Goal: Task Accomplishment & Management: Complete application form

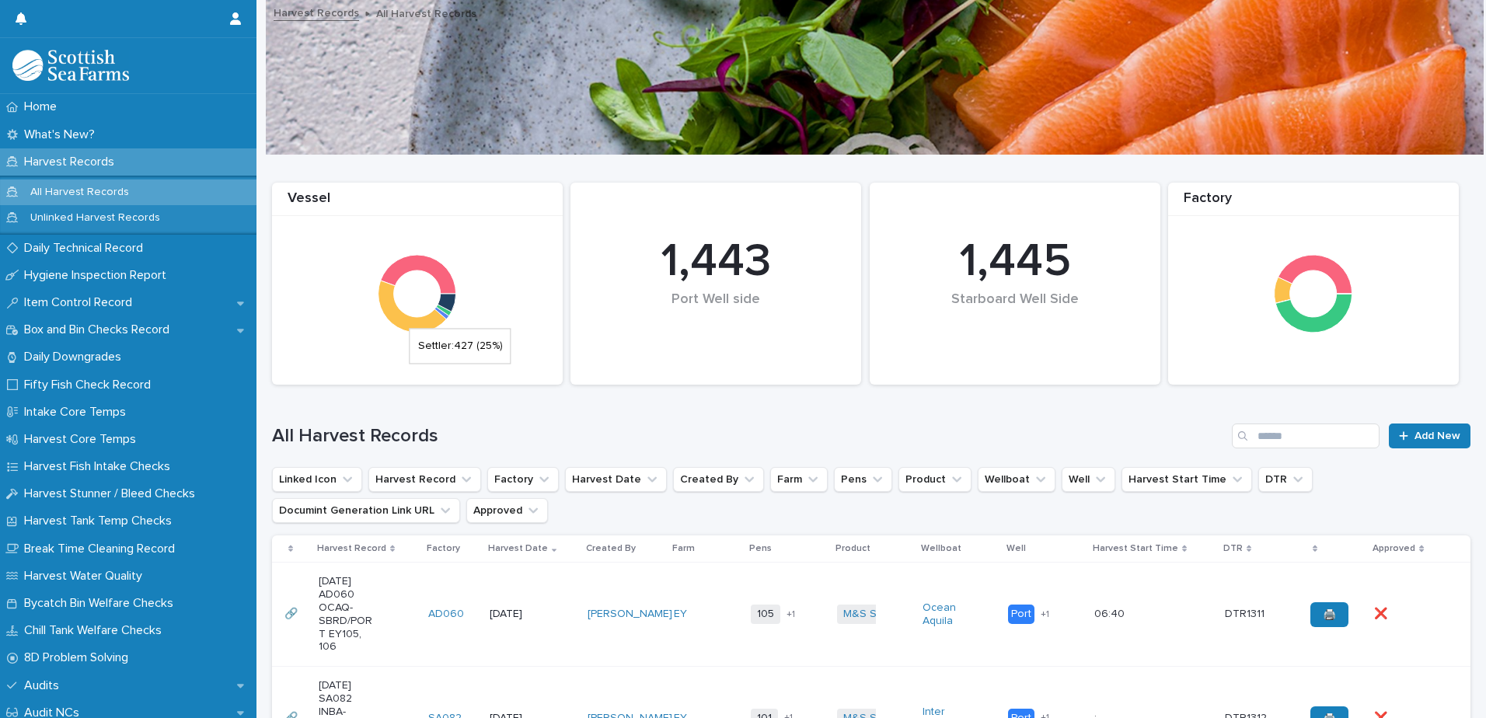
scroll to position [311, 0]
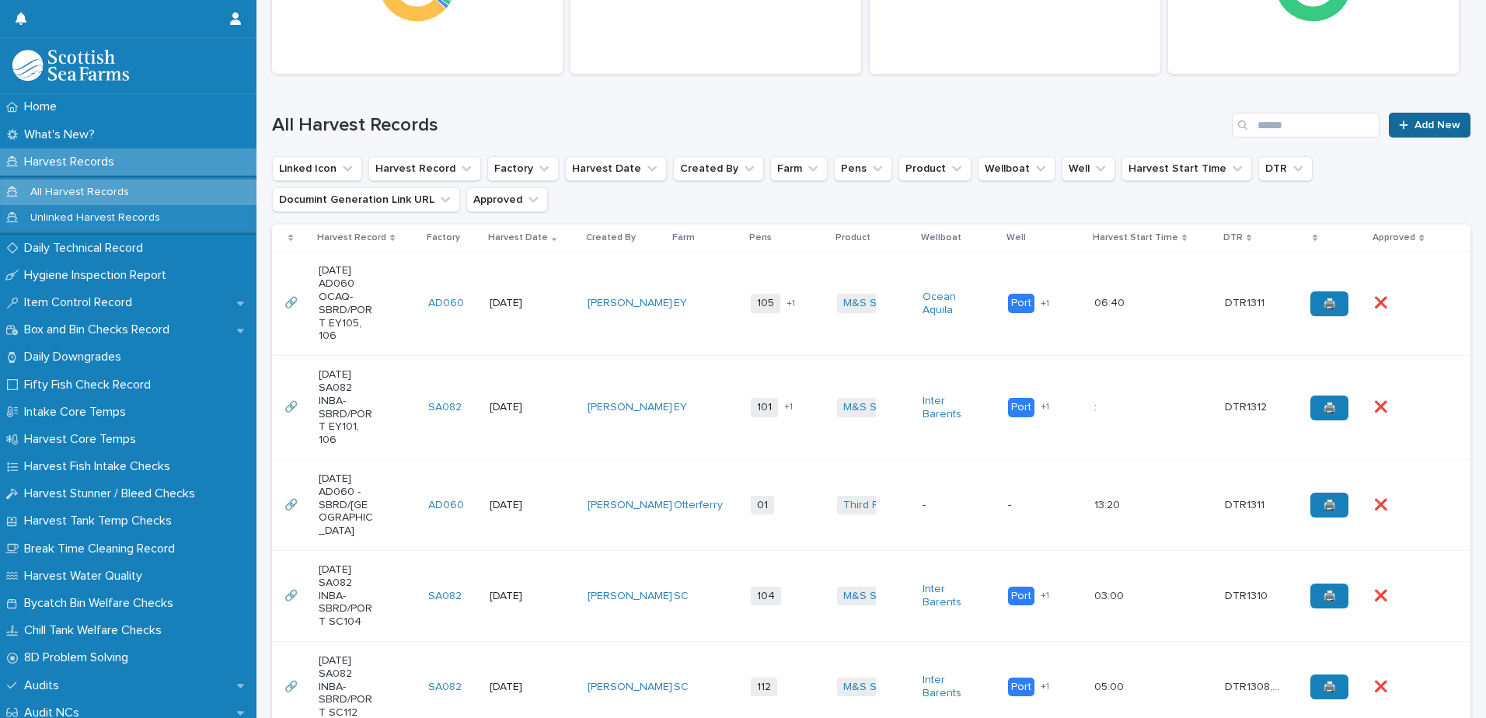
click at [1399, 124] on icon at bounding box center [1403, 125] width 9 height 11
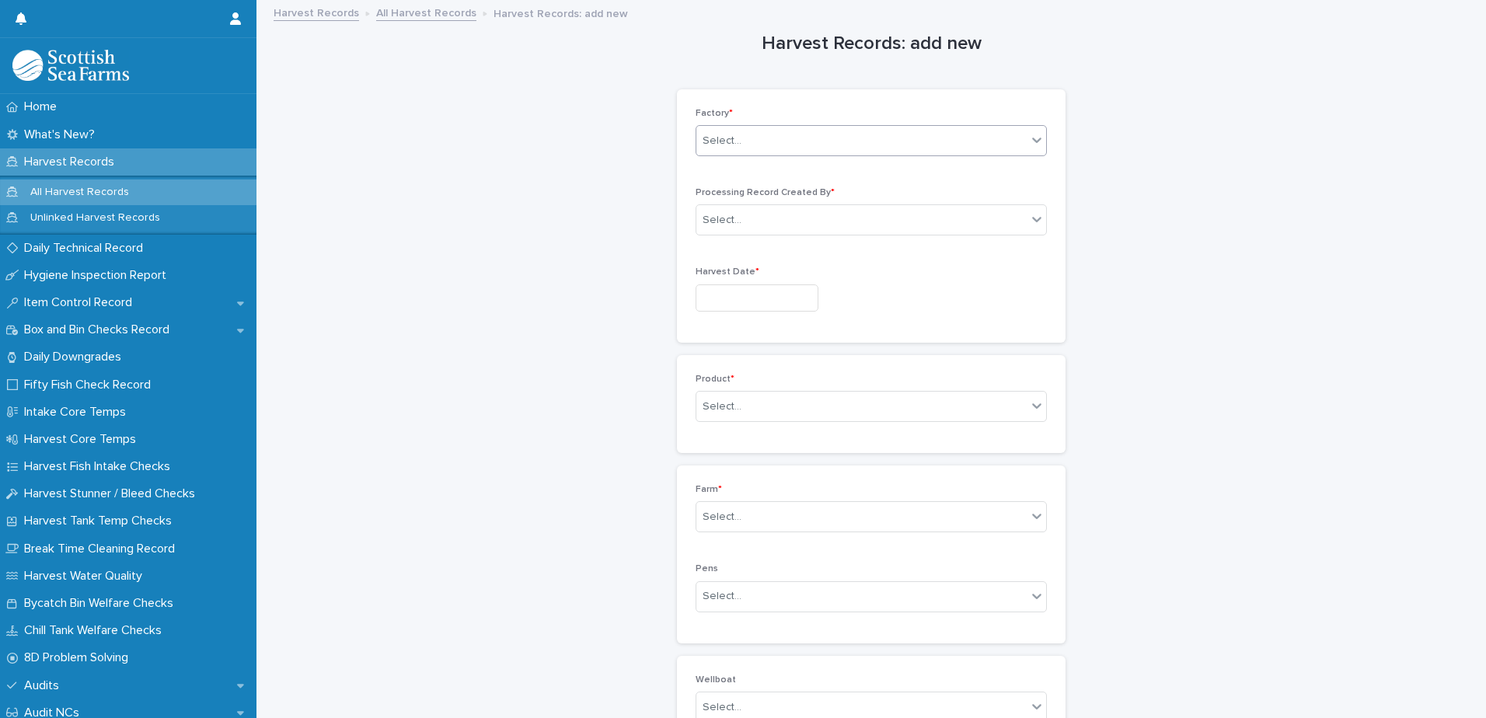
click at [729, 140] on div "Select..." at bounding box center [722, 141] width 39 height 16
click at [723, 254] on div "SA082" at bounding box center [866, 252] width 350 height 27
click at [724, 225] on div "Select..." at bounding box center [722, 220] width 39 height 16
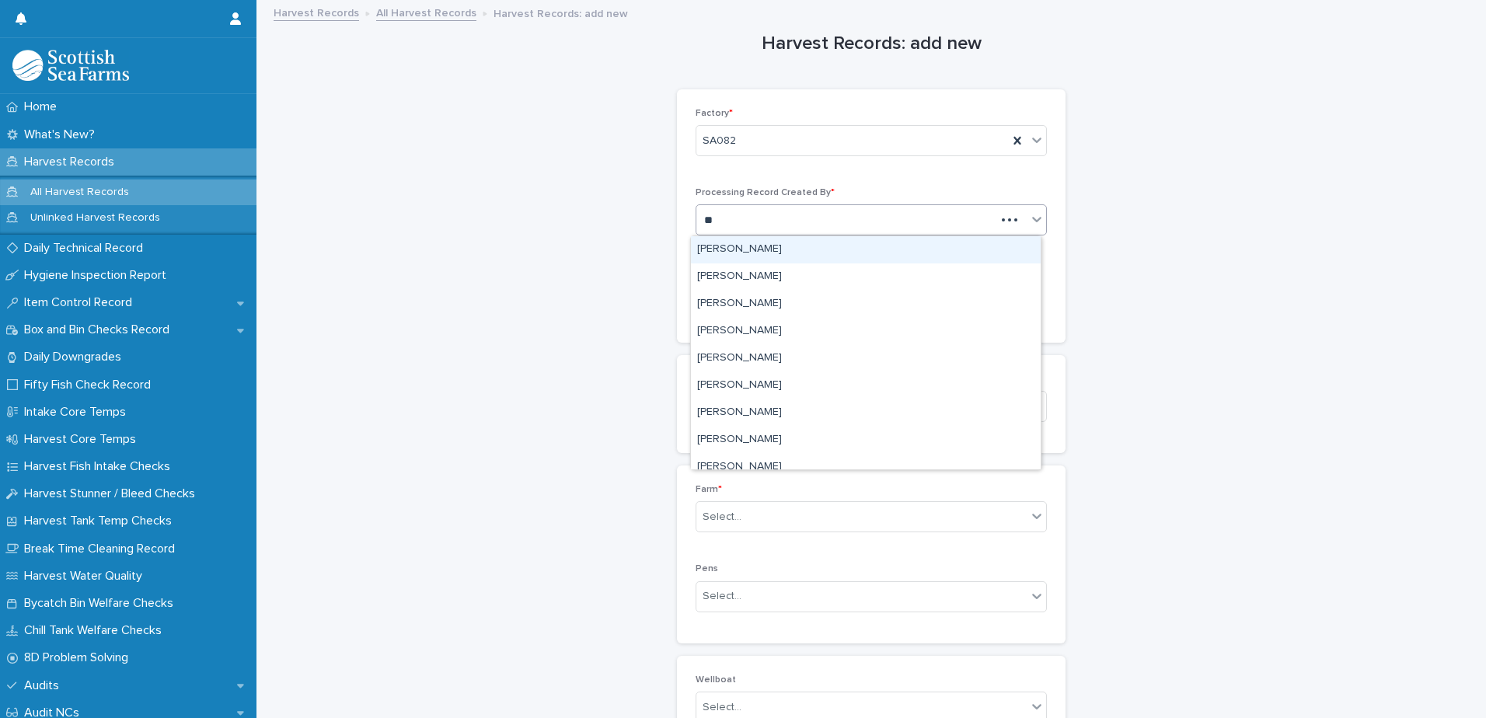
type input "***"
click at [727, 245] on div "[PERSON_NAME]" at bounding box center [866, 249] width 350 height 27
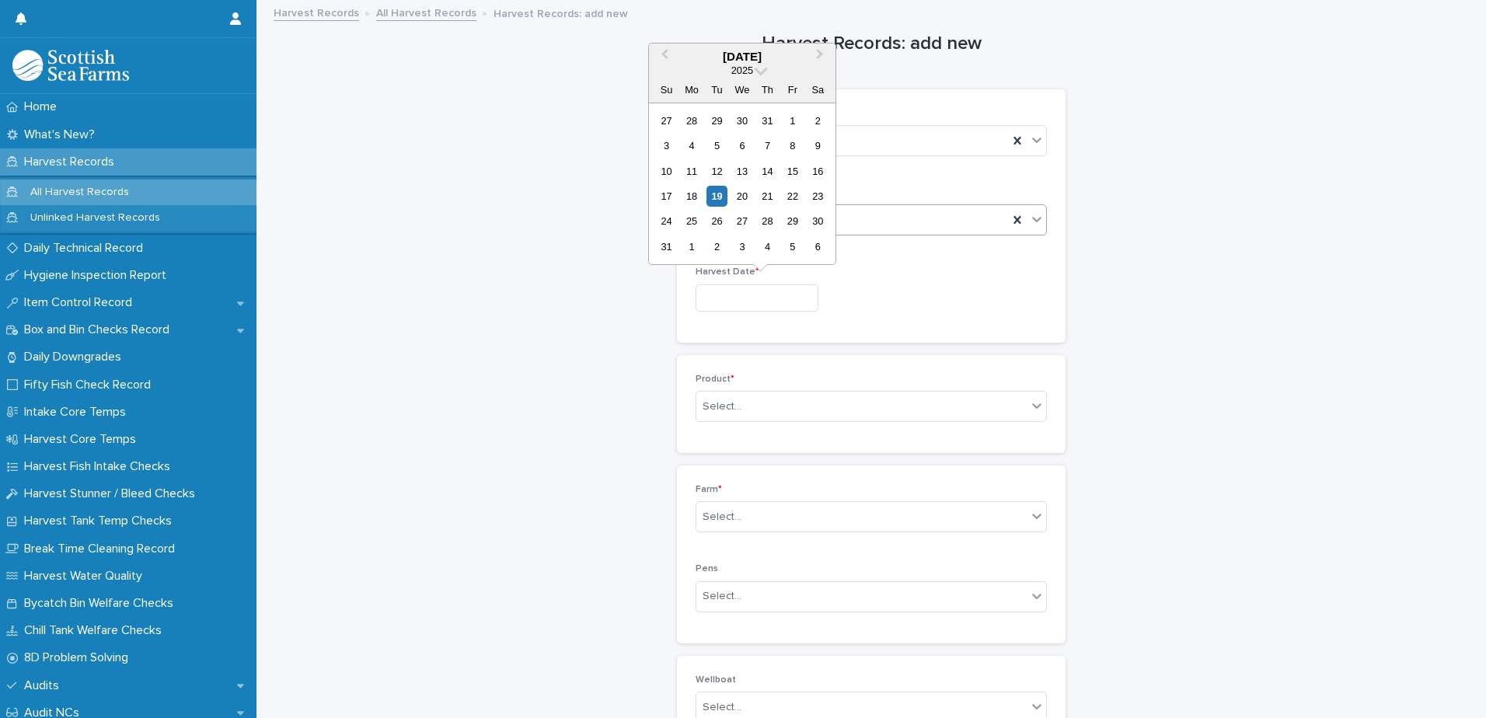
click at [719, 293] on input "text" at bounding box center [757, 297] width 123 height 27
click at [720, 196] on div "19" at bounding box center [716, 196] width 21 height 21
type input "*********"
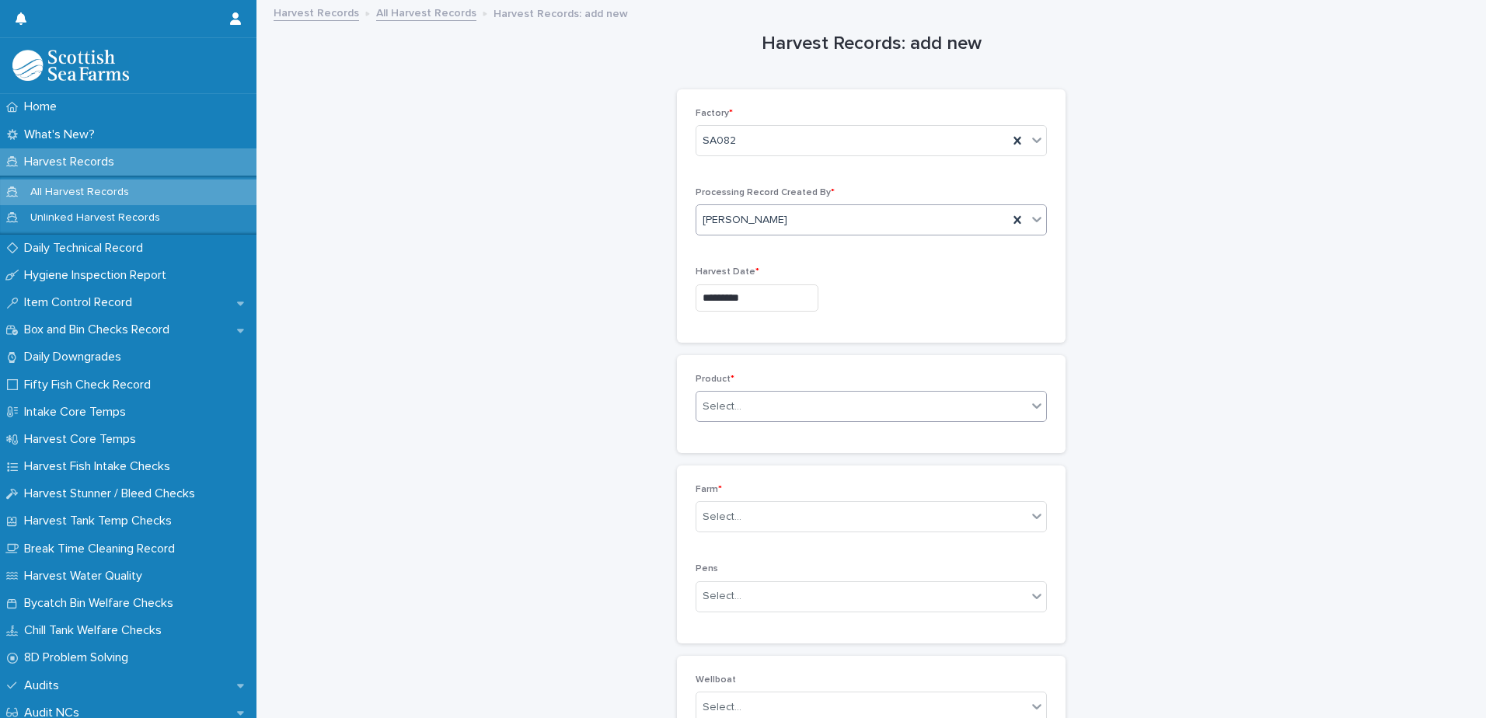
click at [708, 407] on div "Select..." at bounding box center [722, 407] width 39 height 16
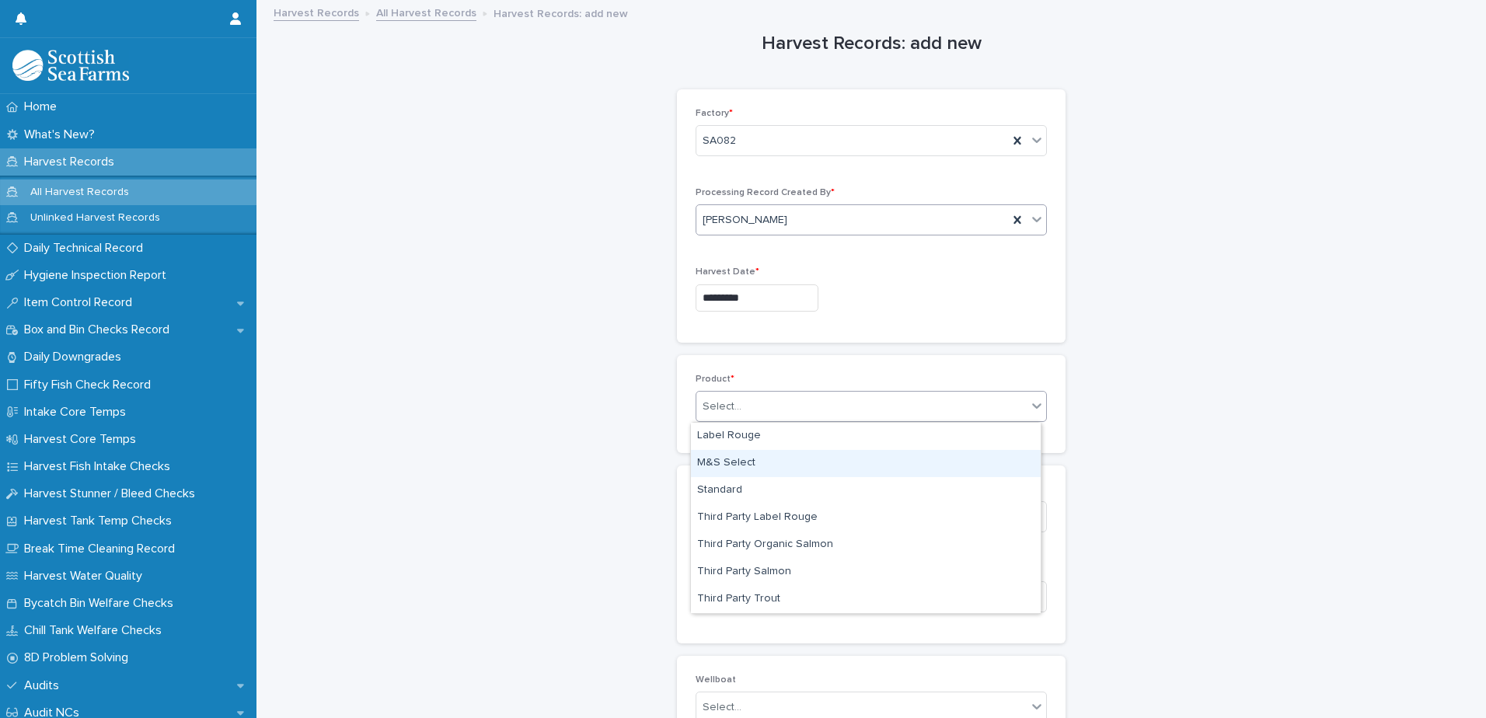
click at [715, 466] on div "M&S Select" at bounding box center [866, 463] width 350 height 27
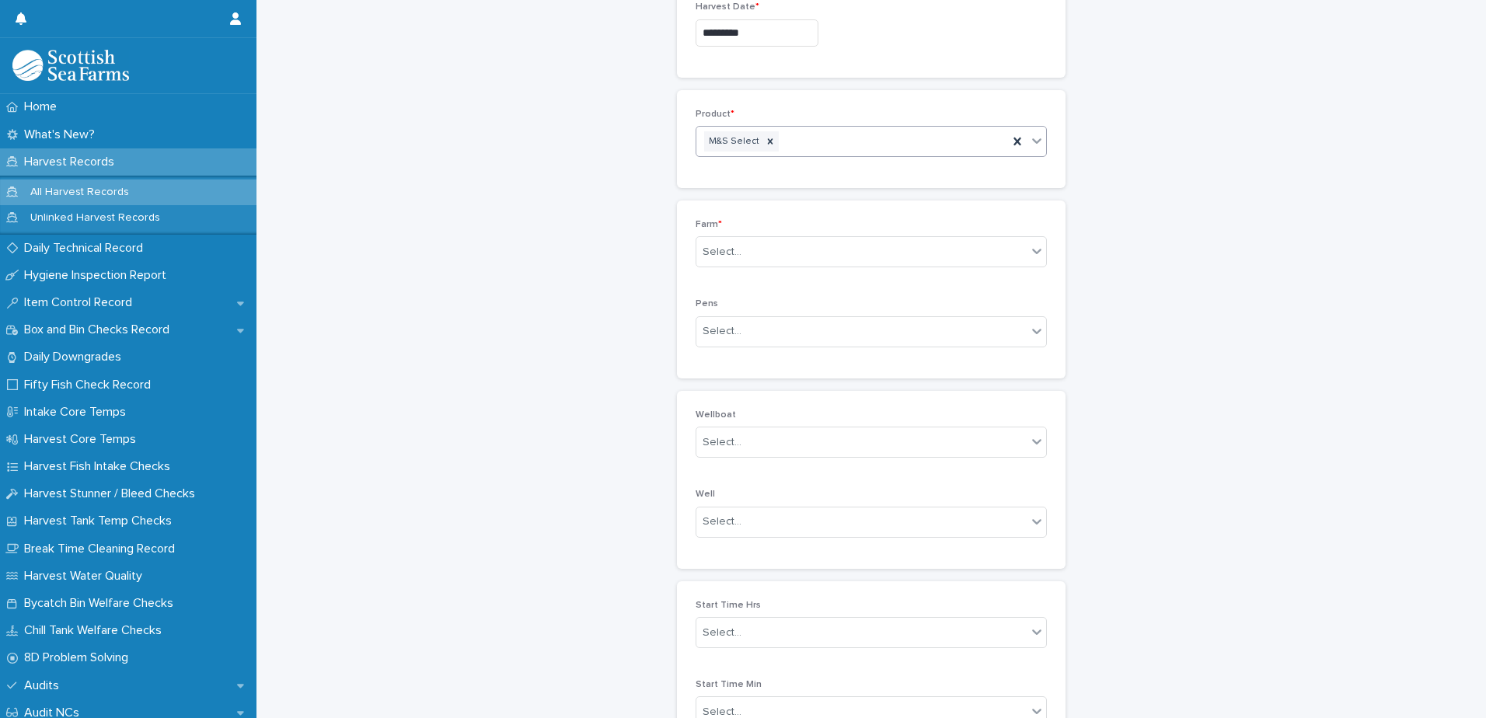
scroll to position [311, 0]
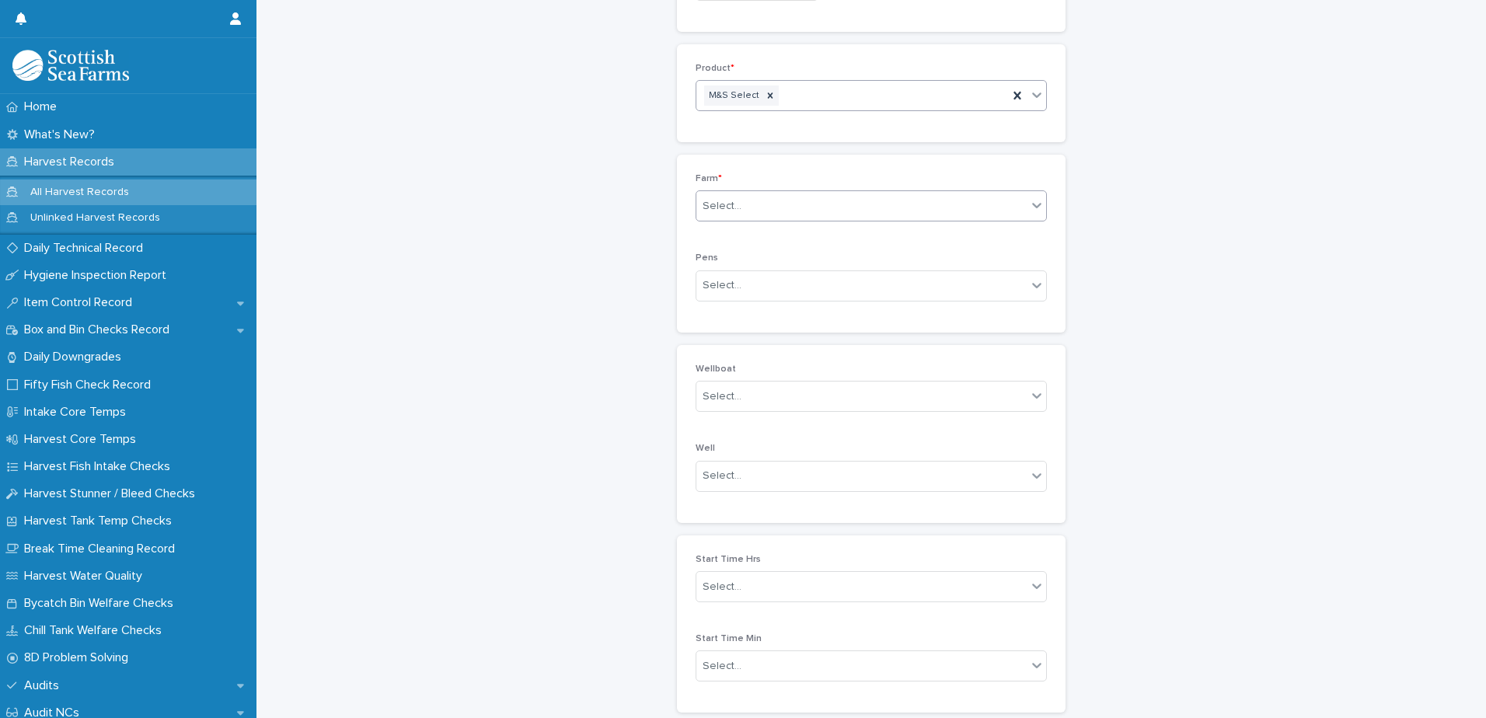
click at [731, 200] on div "Select..." at bounding box center [722, 206] width 39 height 16
click at [713, 352] on div "SC" at bounding box center [866, 356] width 350 height 27
click at [720, 284] on div "Select..." at bounding box center [722, 285] width 39 height 16
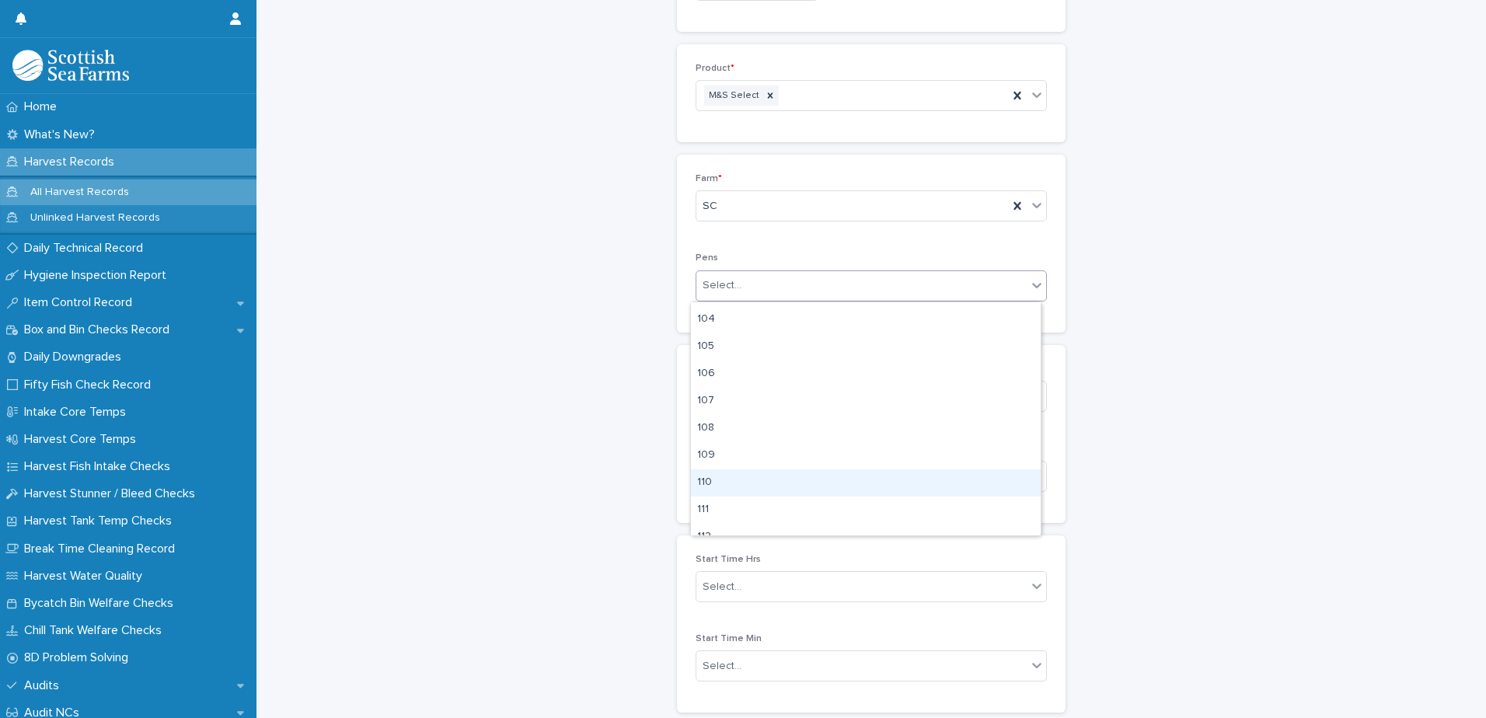
click at [713, 483] on div "110" at bounding box center [866, 482] width 350 height 27
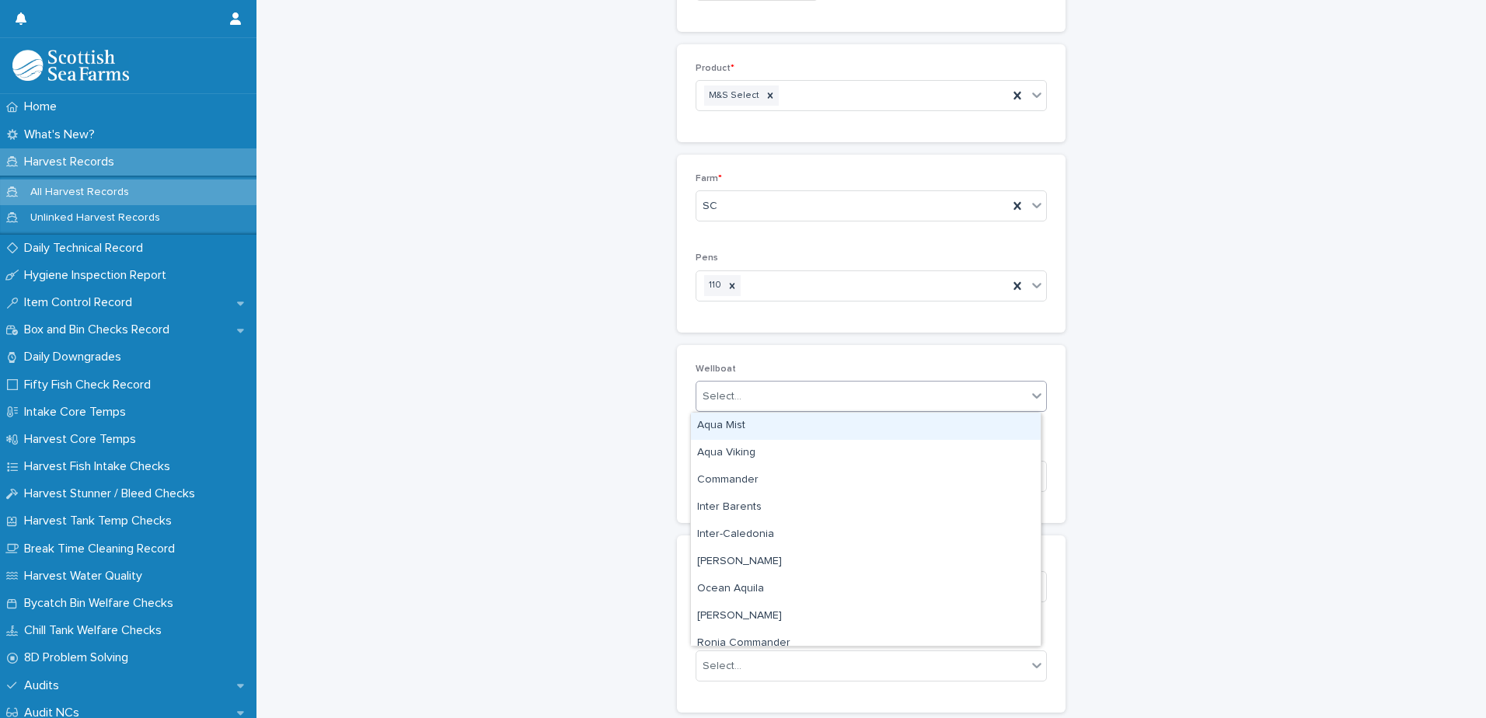
click at [718, 397] on div "Select..." at bounding box center [722, 397] width 39 height 16
click at [731, 507] on div "Inter Barents" at bounding box center [866, 507] width 350 height 27
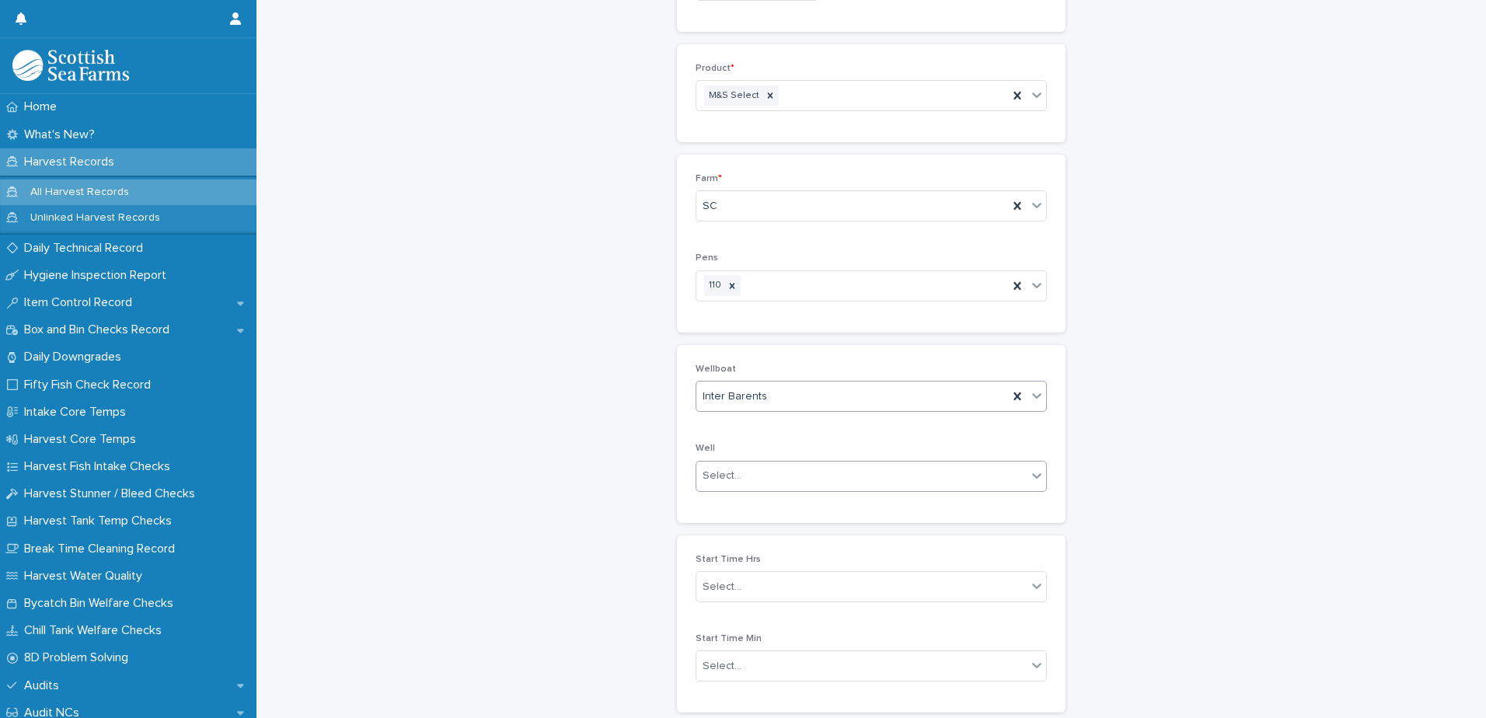
click at [753, 476] on div "Select..." at bounding box center [861, 476] width 330 height 26
click at [706, 503] on span "Port" at bounding box center [710, 505] width 26 height 17
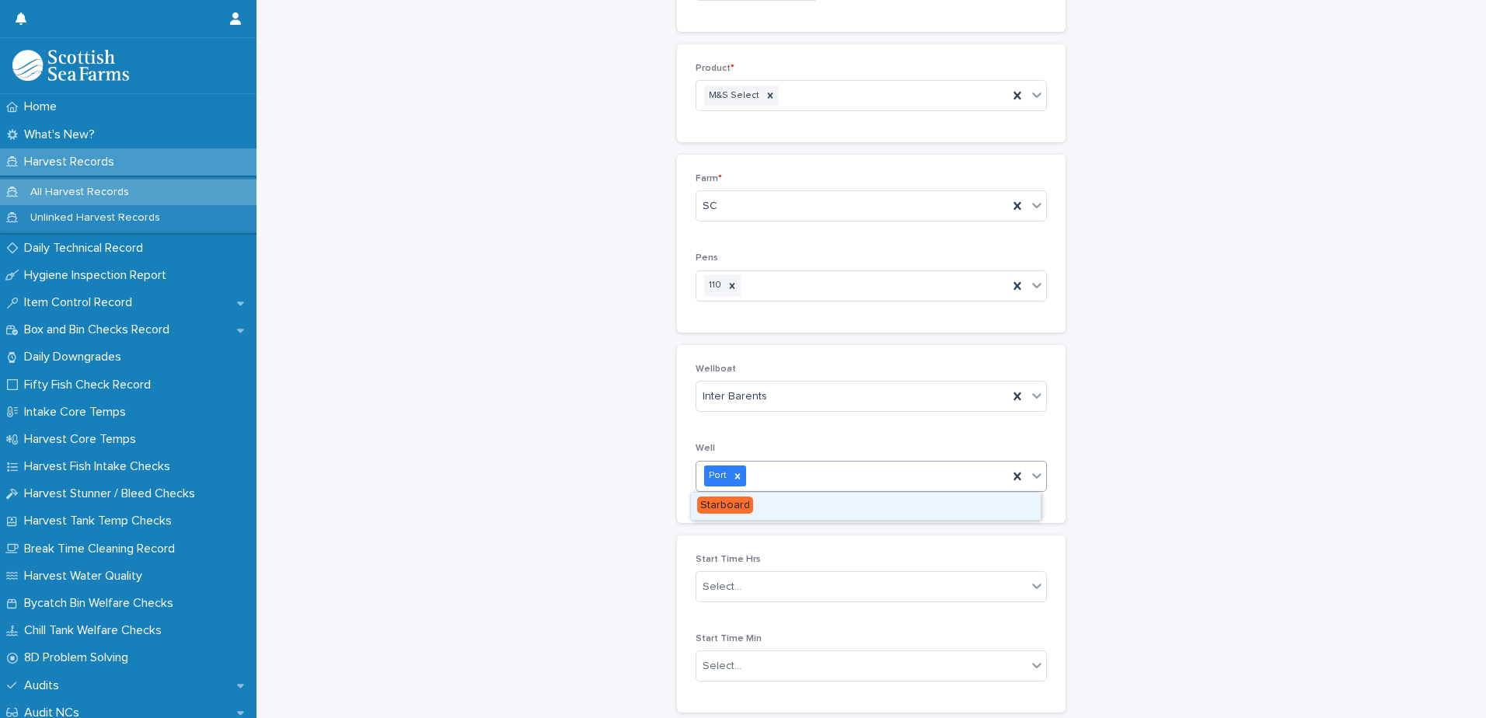
click at [776, 477] on div "Port" at bounding box center [852, 475] width 312 height 27
click at [726, 508] on span "Starboard" at bounding box center [725, 505] width 56 height 17
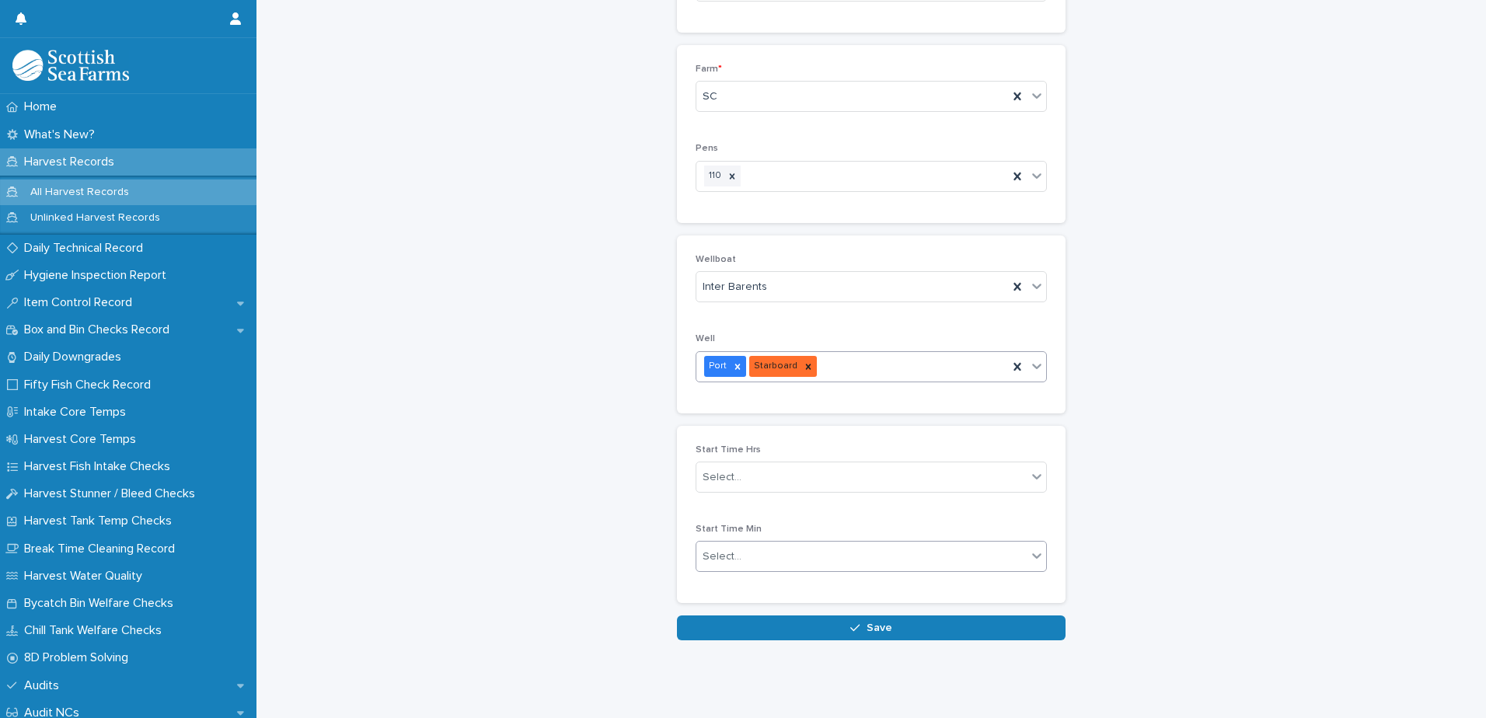
scroll to position [432, 0]
click at [716, 622] on button "Save" at bounding box center [871, 628] width 389 height 25
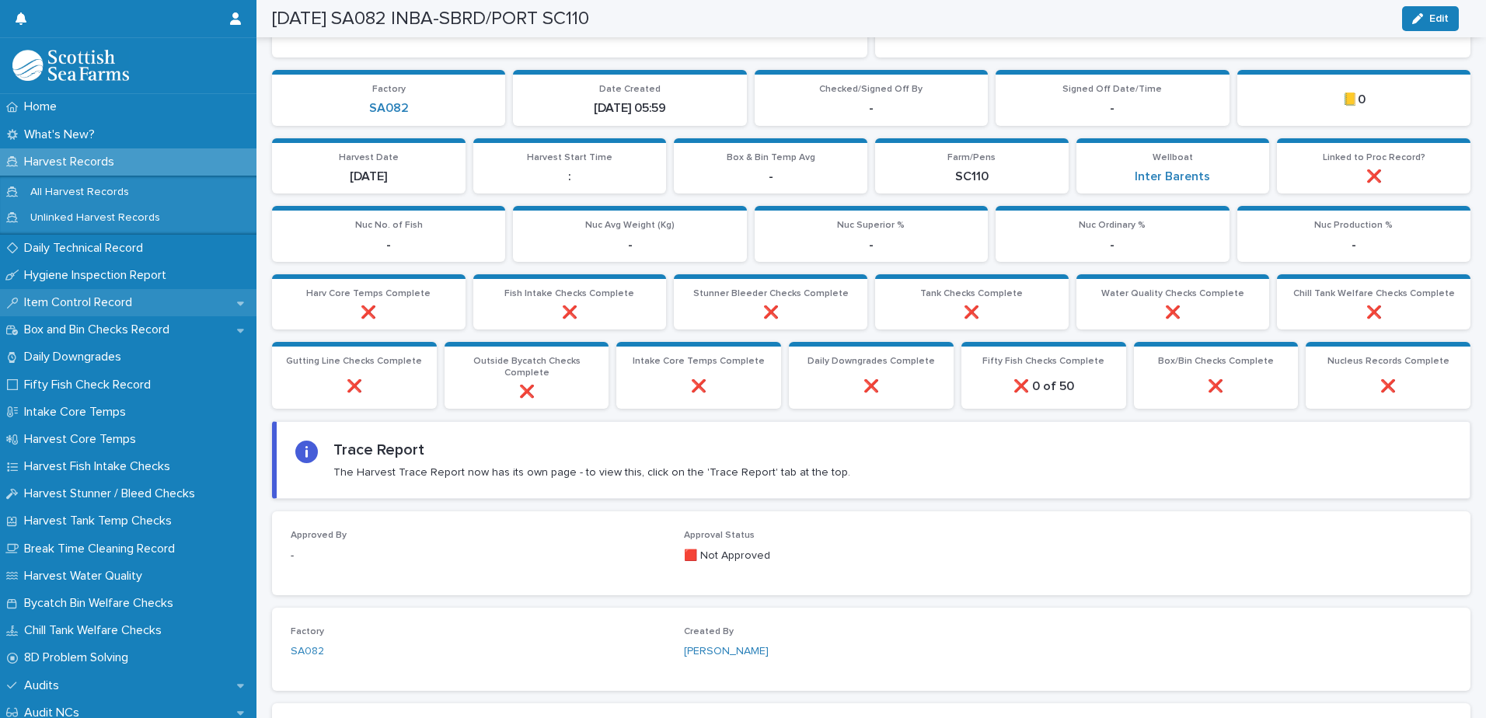
scroll to position [349, 0]
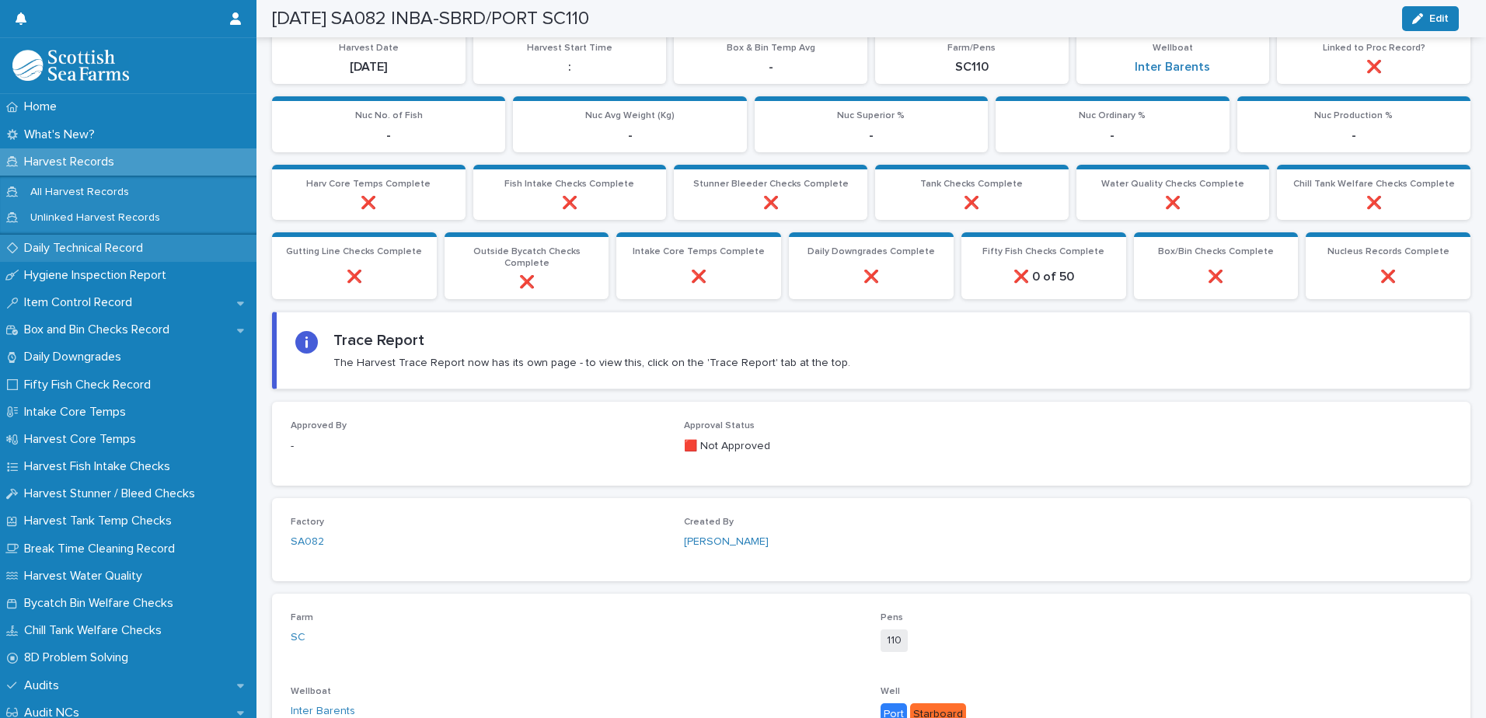
click at [87, 247] on p "Daily Technical Record" at bounding box center [87, 248] width 138 height 15
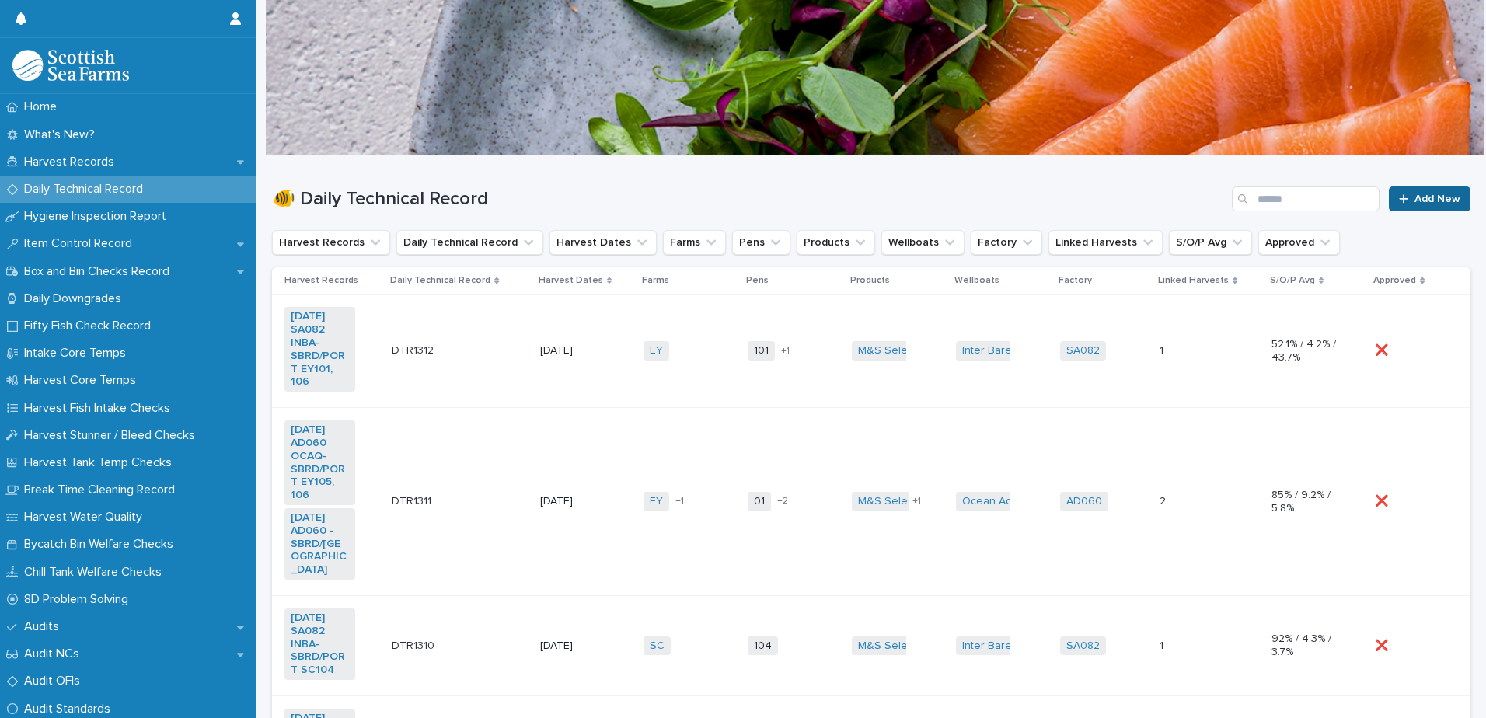
click at [1400, 194] on div at bounding box center [1407, 199] width 16 height 11
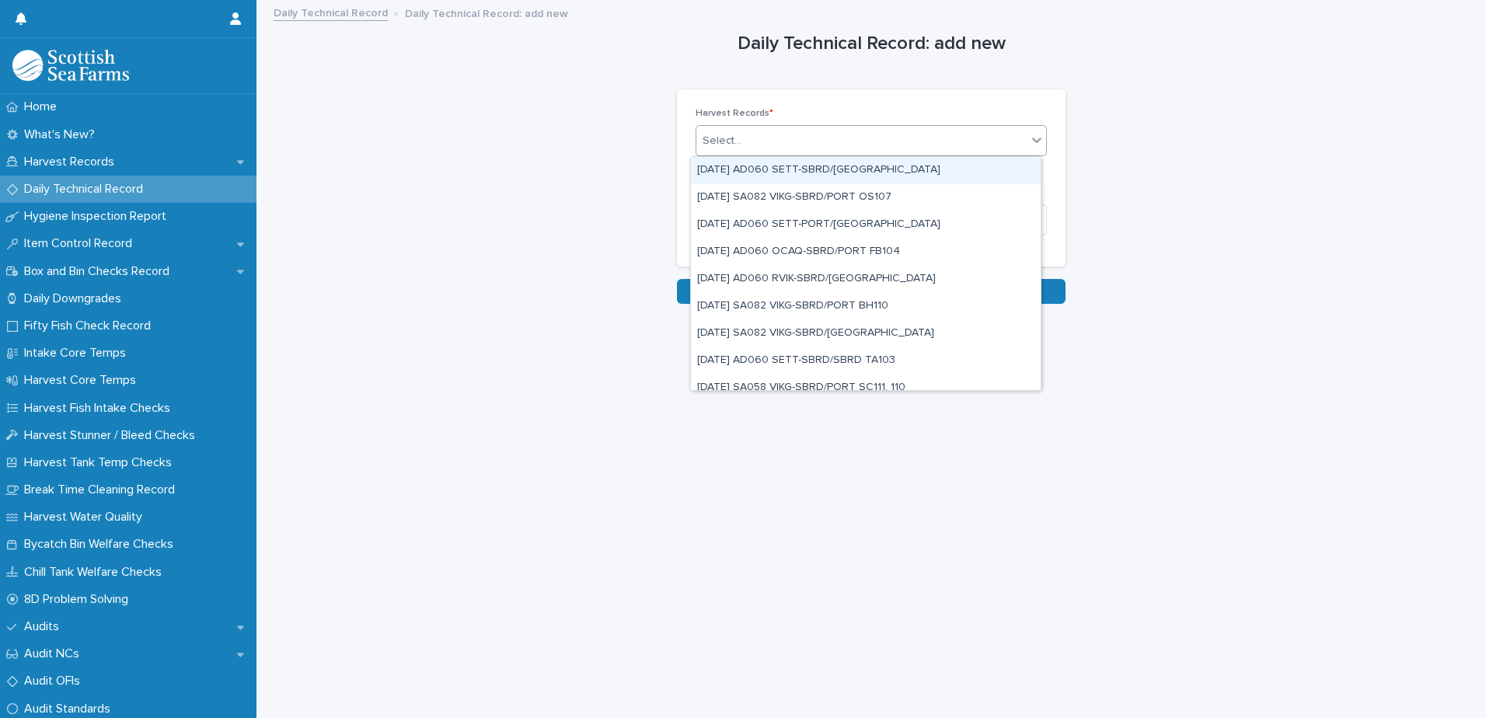
click at [741, 143] on div "Select..." at bounding box center [861, 141] width 330 height 26
type input "*****"
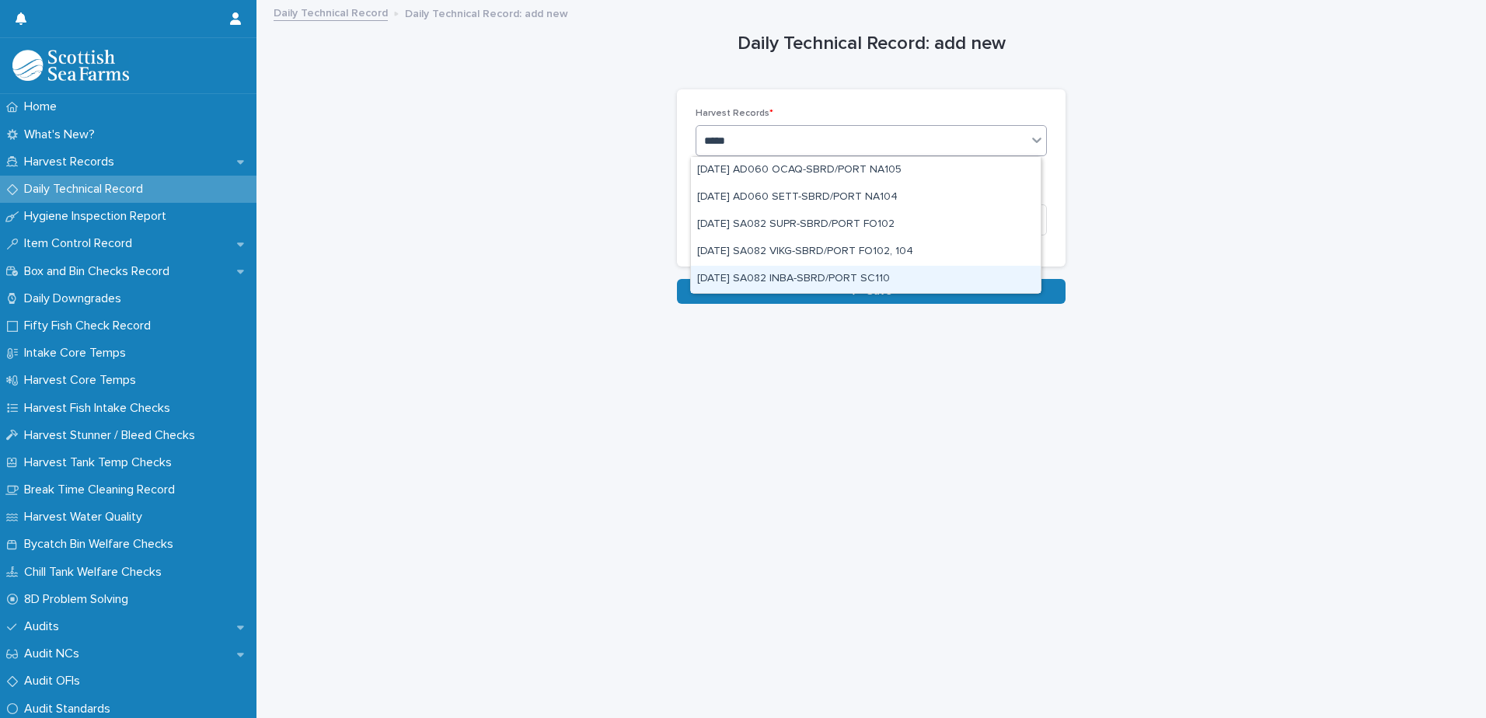
click at [839, 279] on div "[DATE] SA082 INBA-SBRD/PORT SC110" at bounding box center [866, 279] width 350 height 27
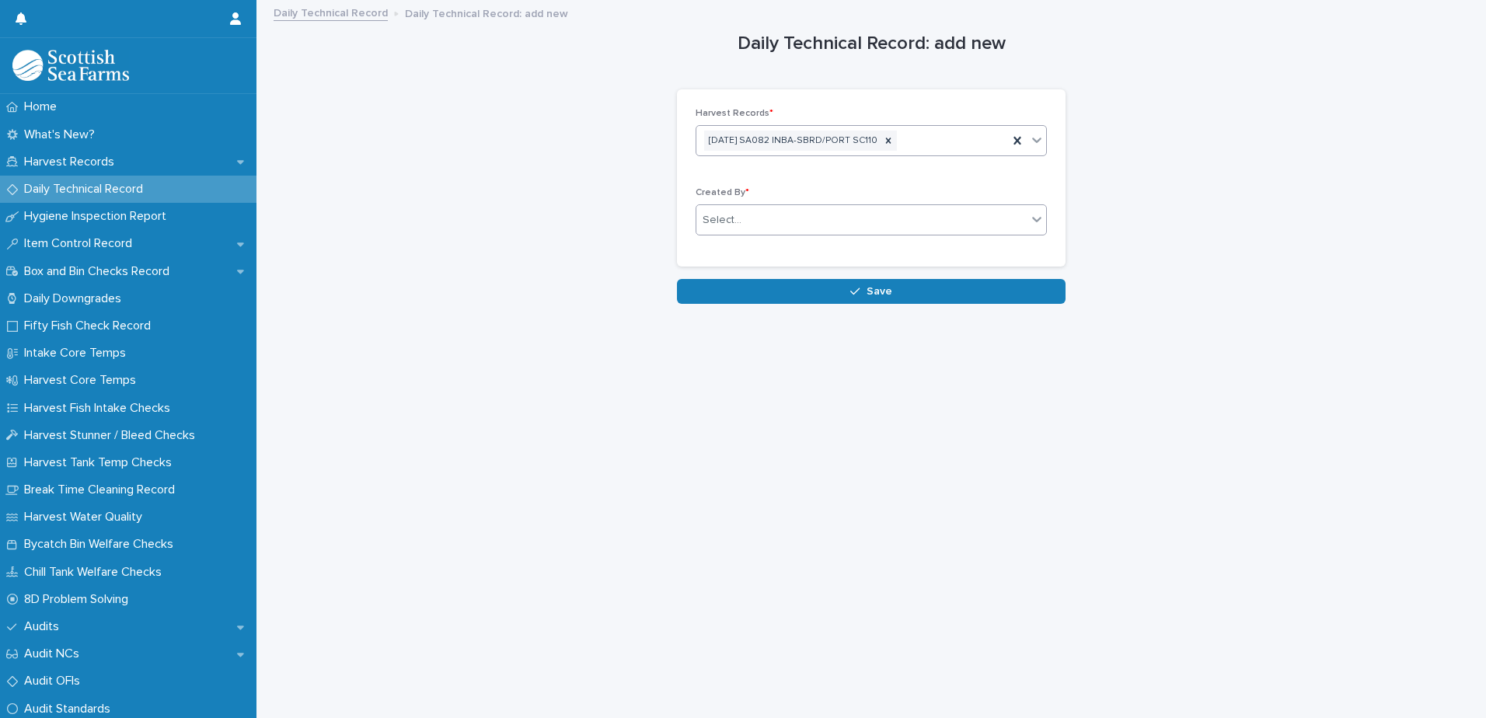
click at [753, 214] on div "Select..." at bounding box center [861, 221] width 330 height 26
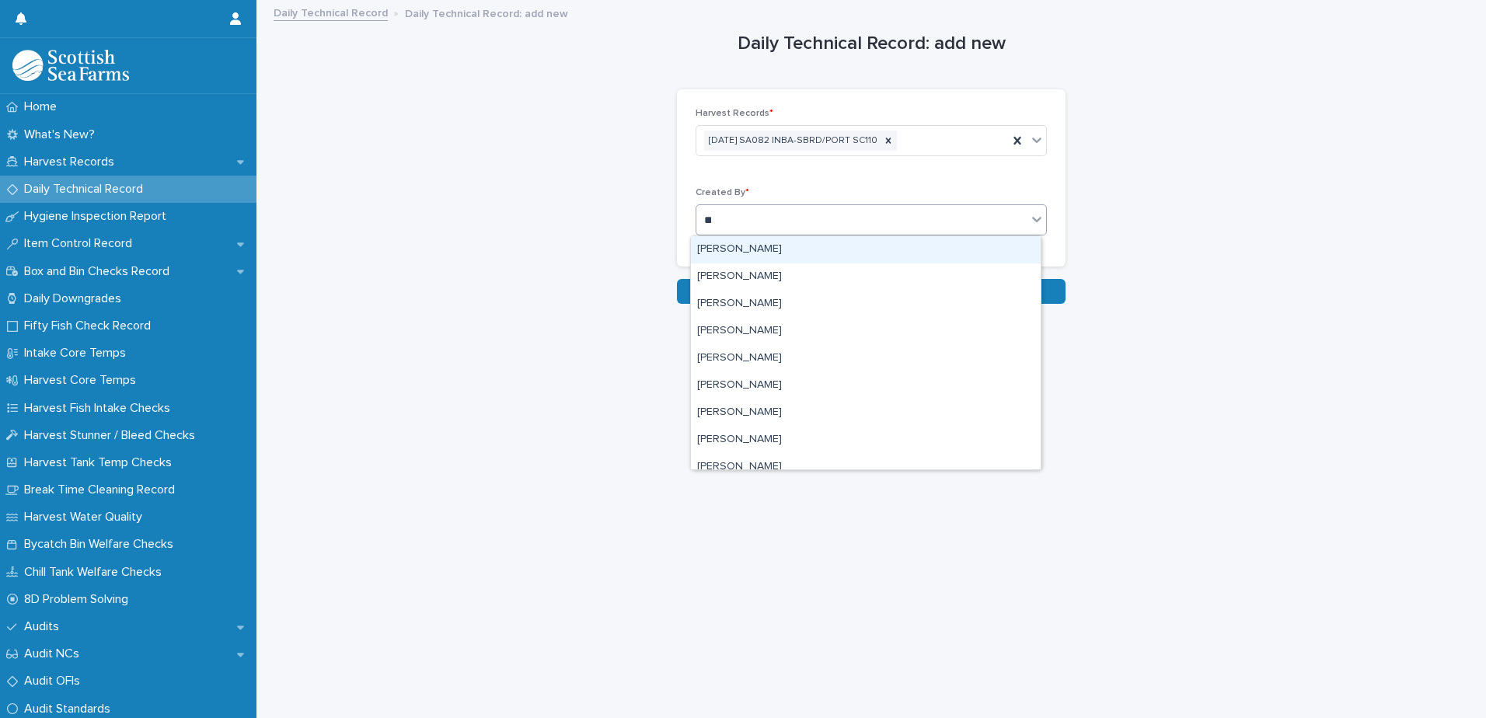
type input "***"
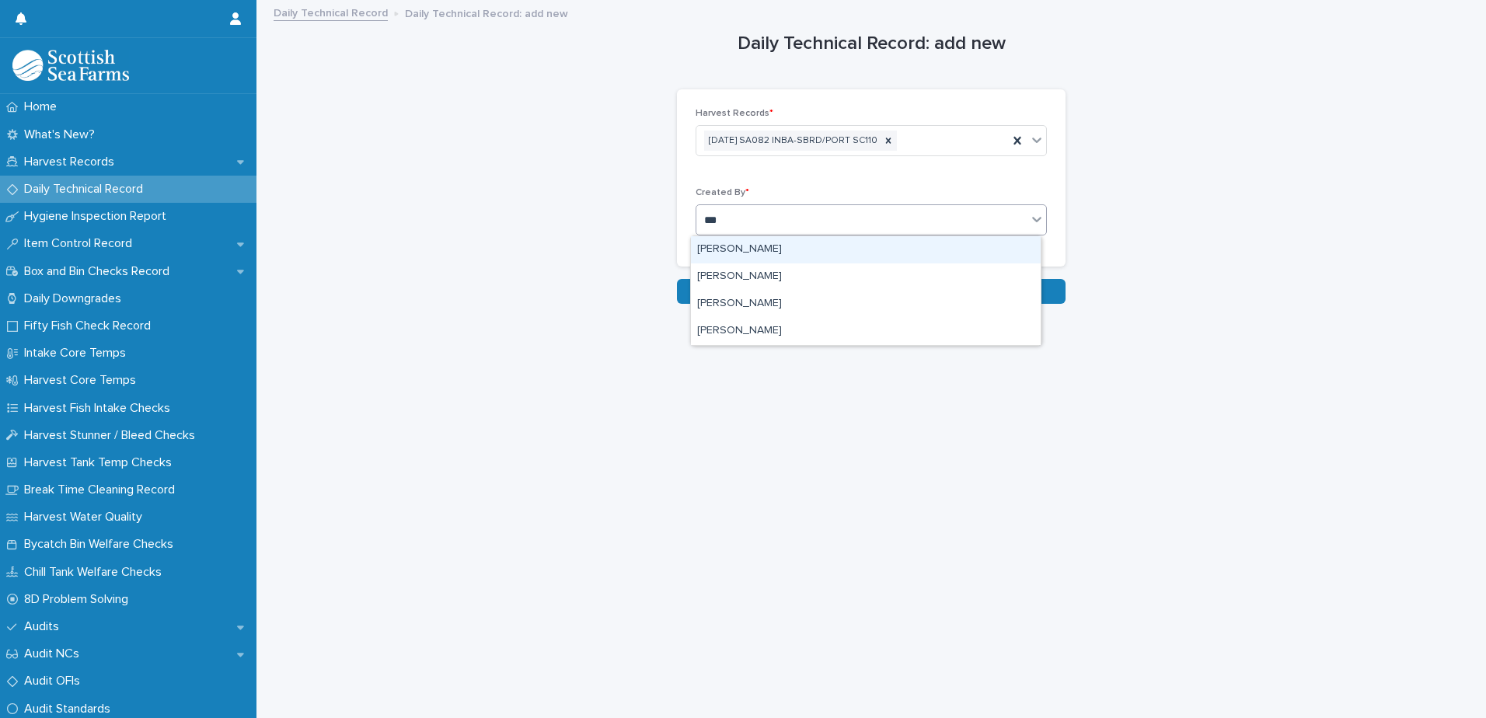
click at [745, 246] on div "[PERSON_NAME]" at bounding box center [866, 249] width 350 height 27
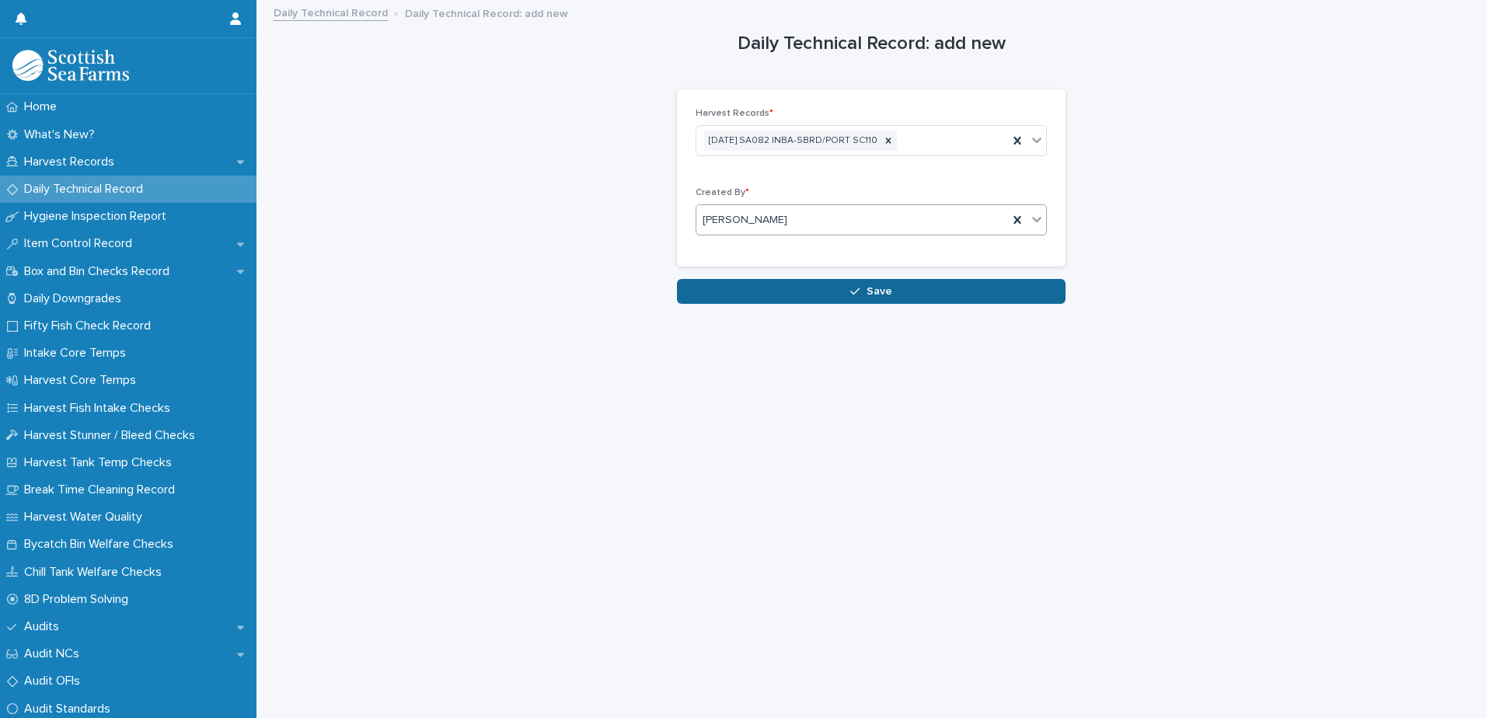
click at [744, 298] on button "Save" at bounding box center [871, 291] width 389 height 25
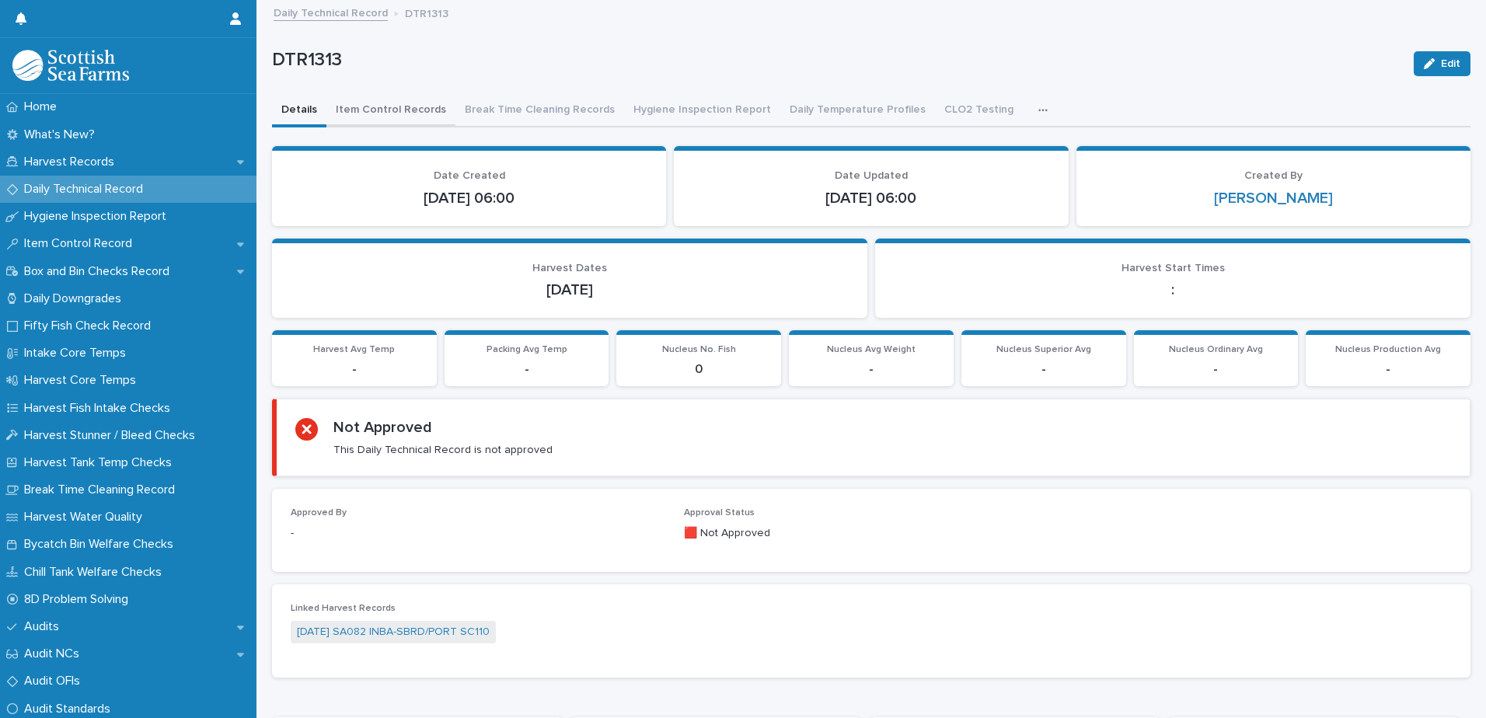
click at [389, 103] on button "Item Control Records" at bounding box center [390, 111] width 129 height 33
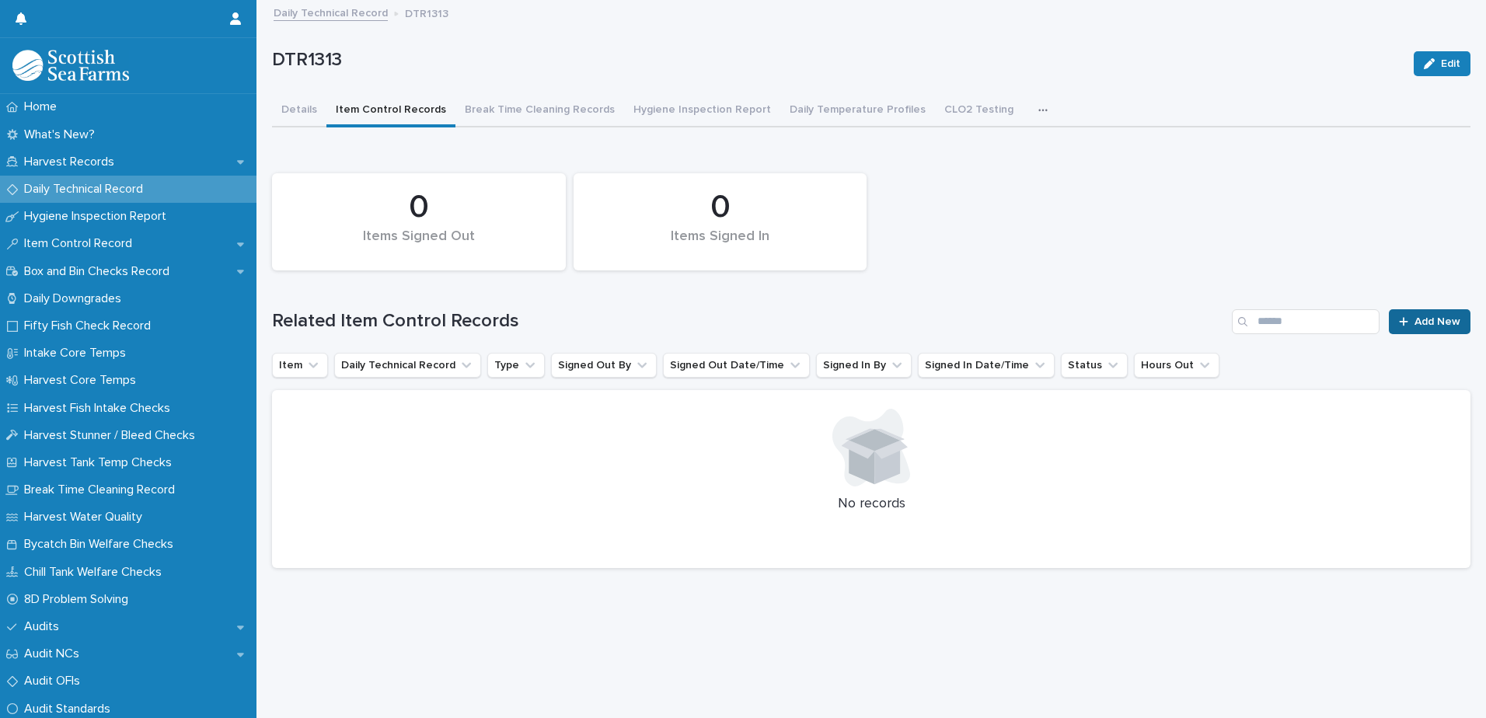
click at [1415, 321] on span "Add New" at bounding box center [1438, 321] width 46 height 11
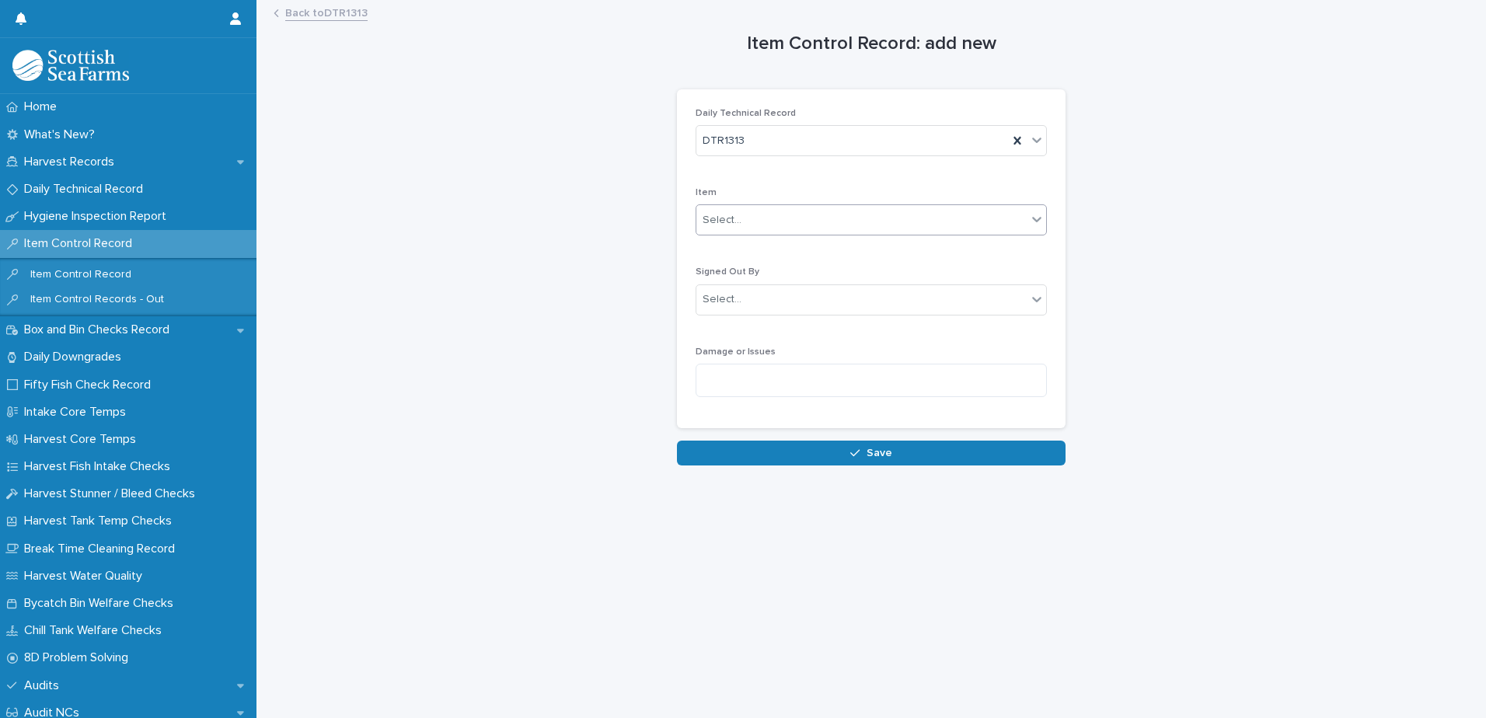
click at [743, 221] on input "text" at bounding box center [744, 220] width 2 height 13
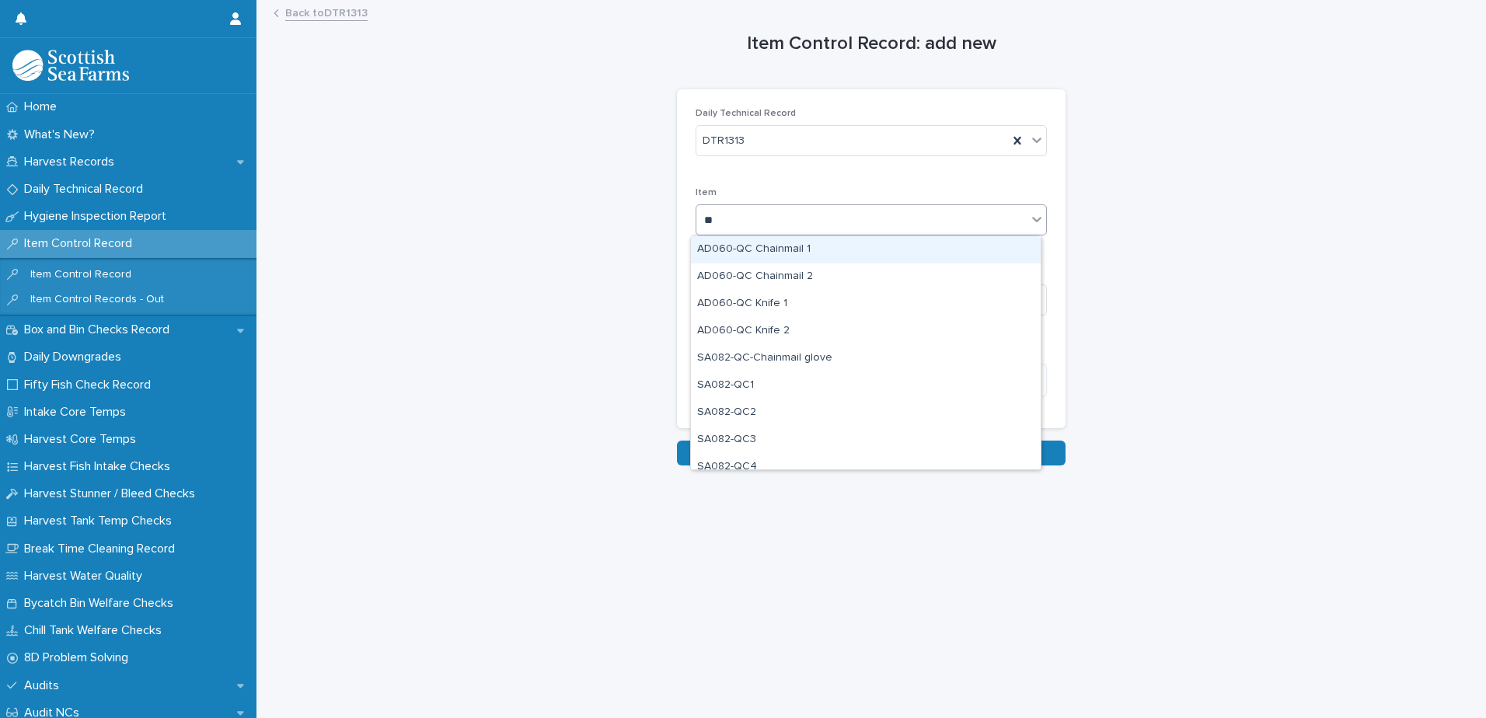
type input "***"
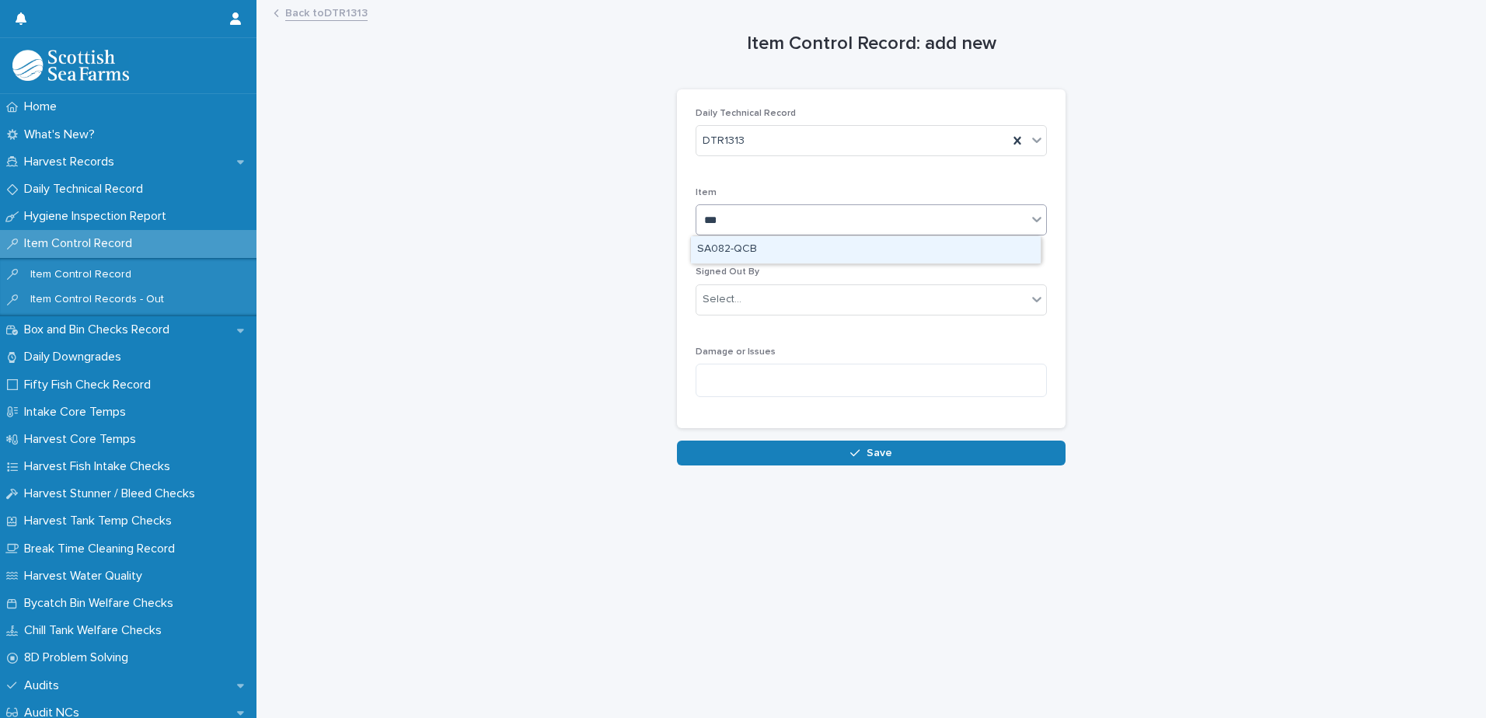
click at [745, 249] on div "SA082-QCB" at bounding box center [866, 249] width 350 height 27
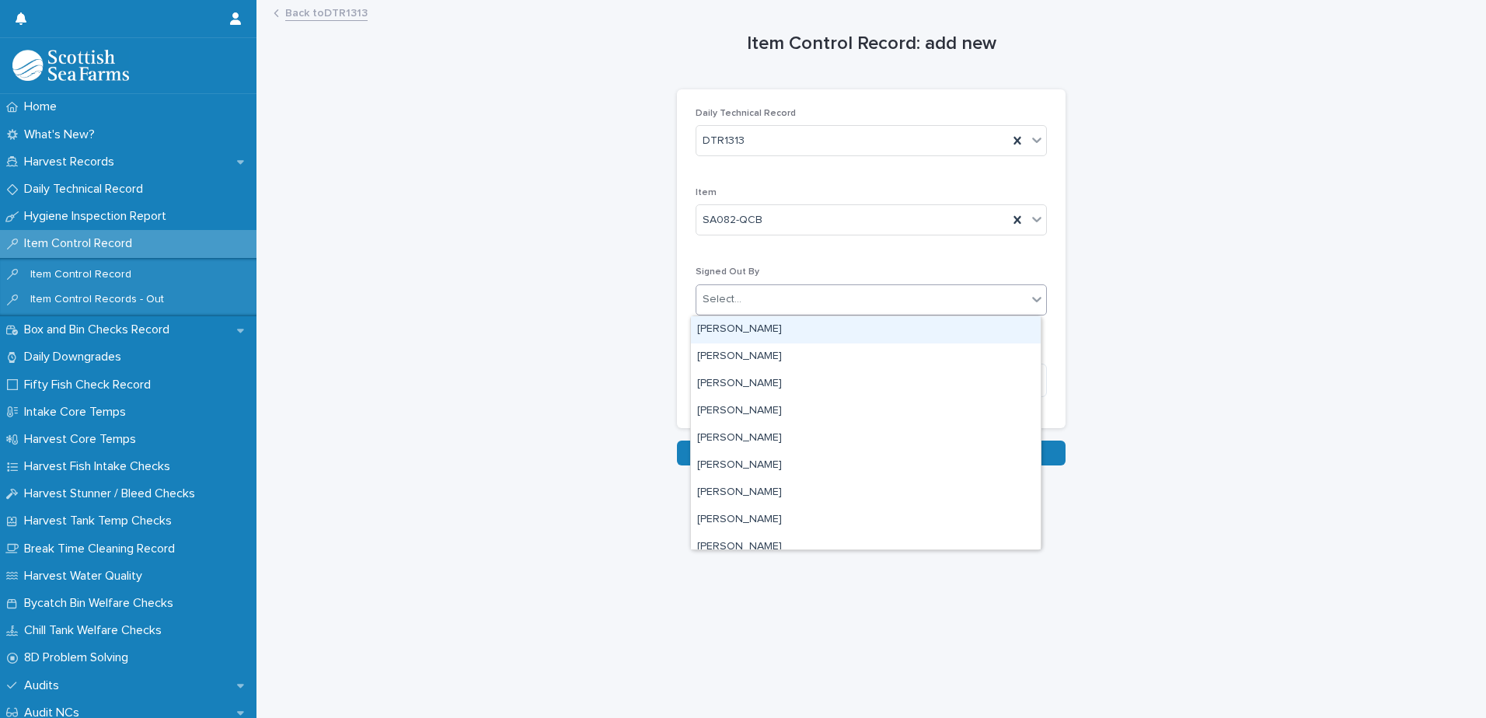
click at [722, 302] on div "Select..." at bounding box center [722, 299] width 39 height 16
type input "***"
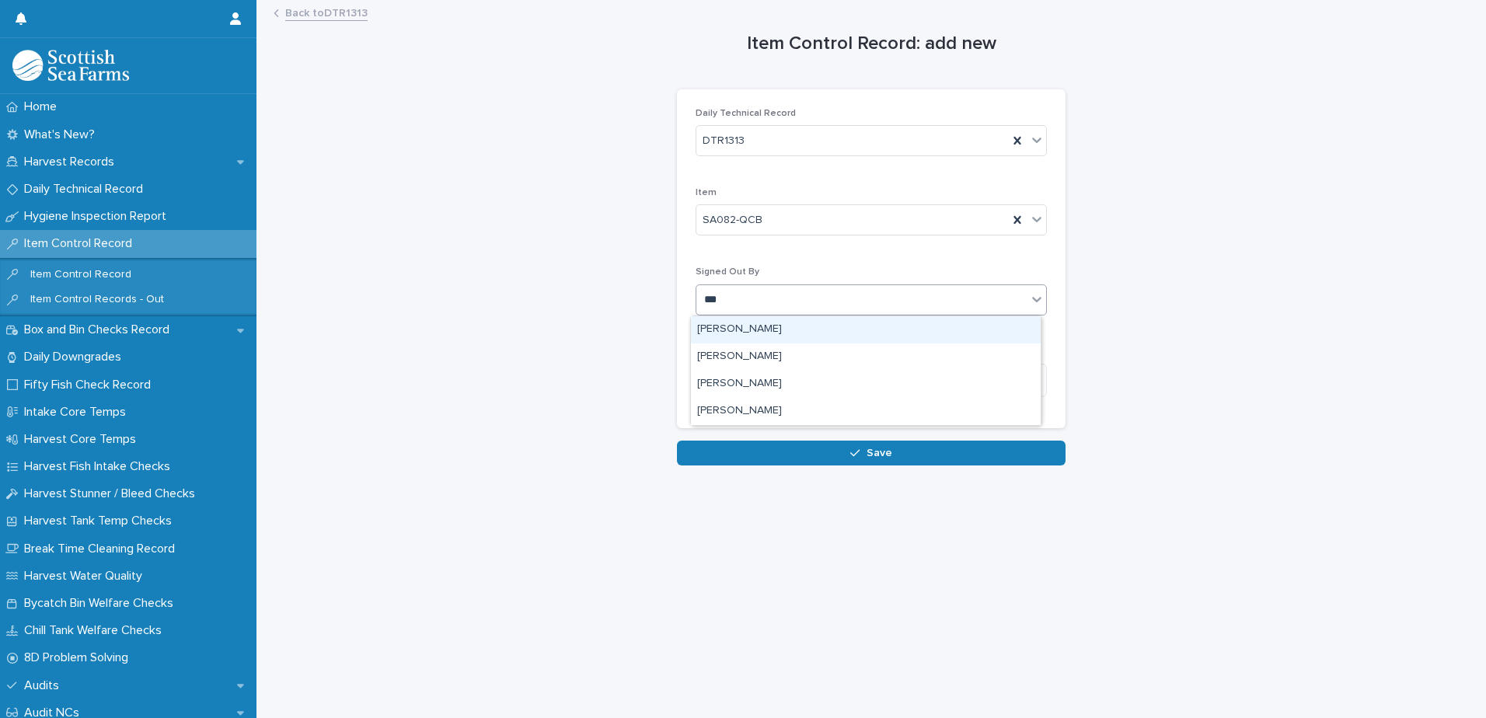
click at [729, 333] on div "[PERSON_NAME]" at bounding box center [866, 329] width 350 height 27
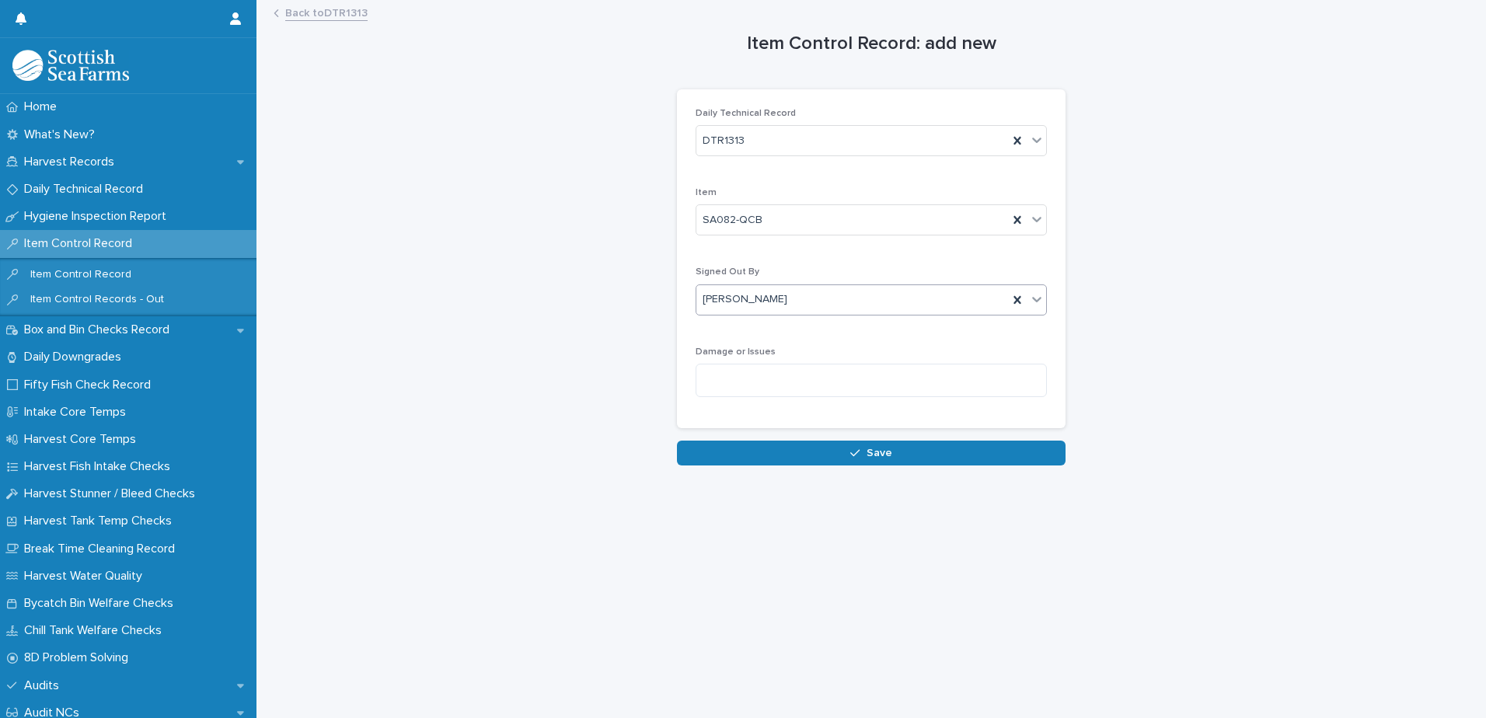
click at [732, 453] on button "Save" at bounding box center [871, 453] width 389 height 25
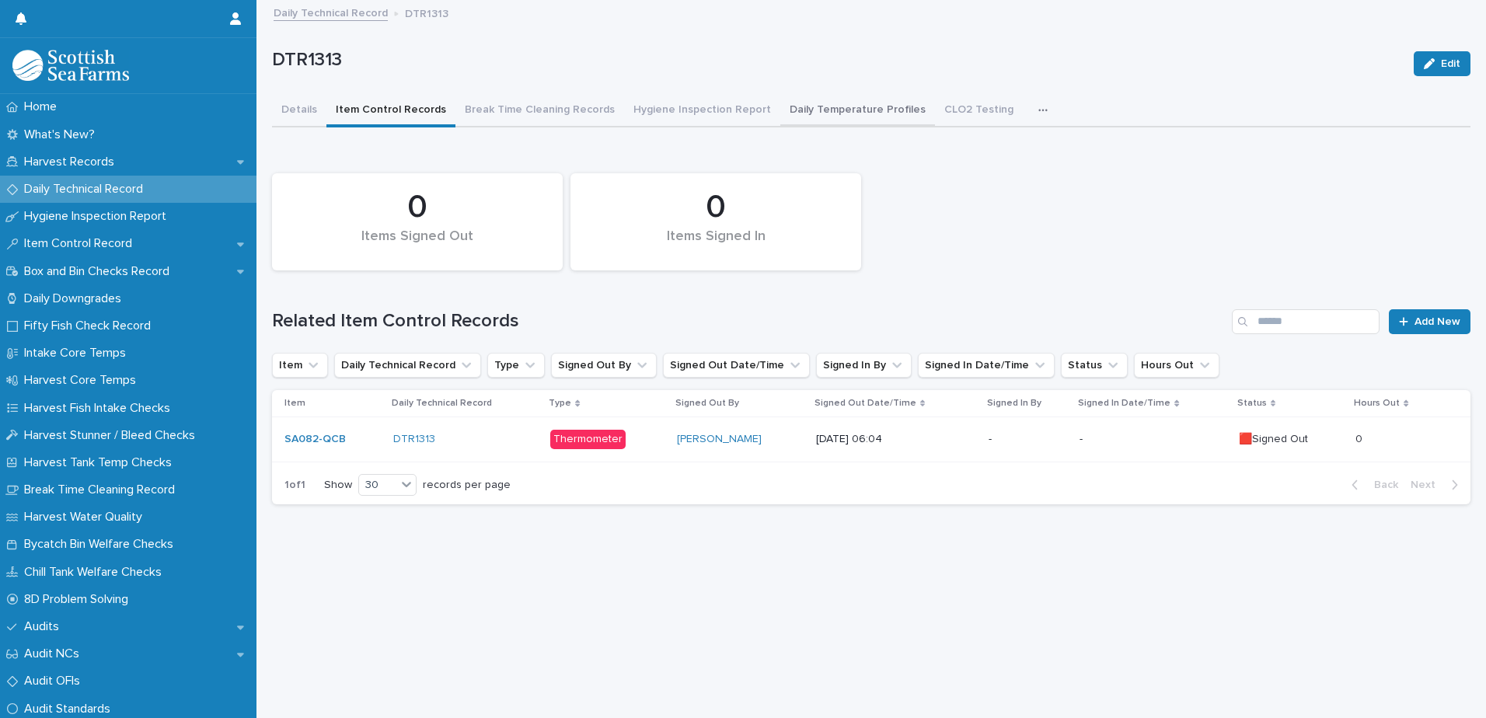
click at [795, 110] on button "Daily Temperature Profiles" at bounding box center [857, 111] width 155 height 33
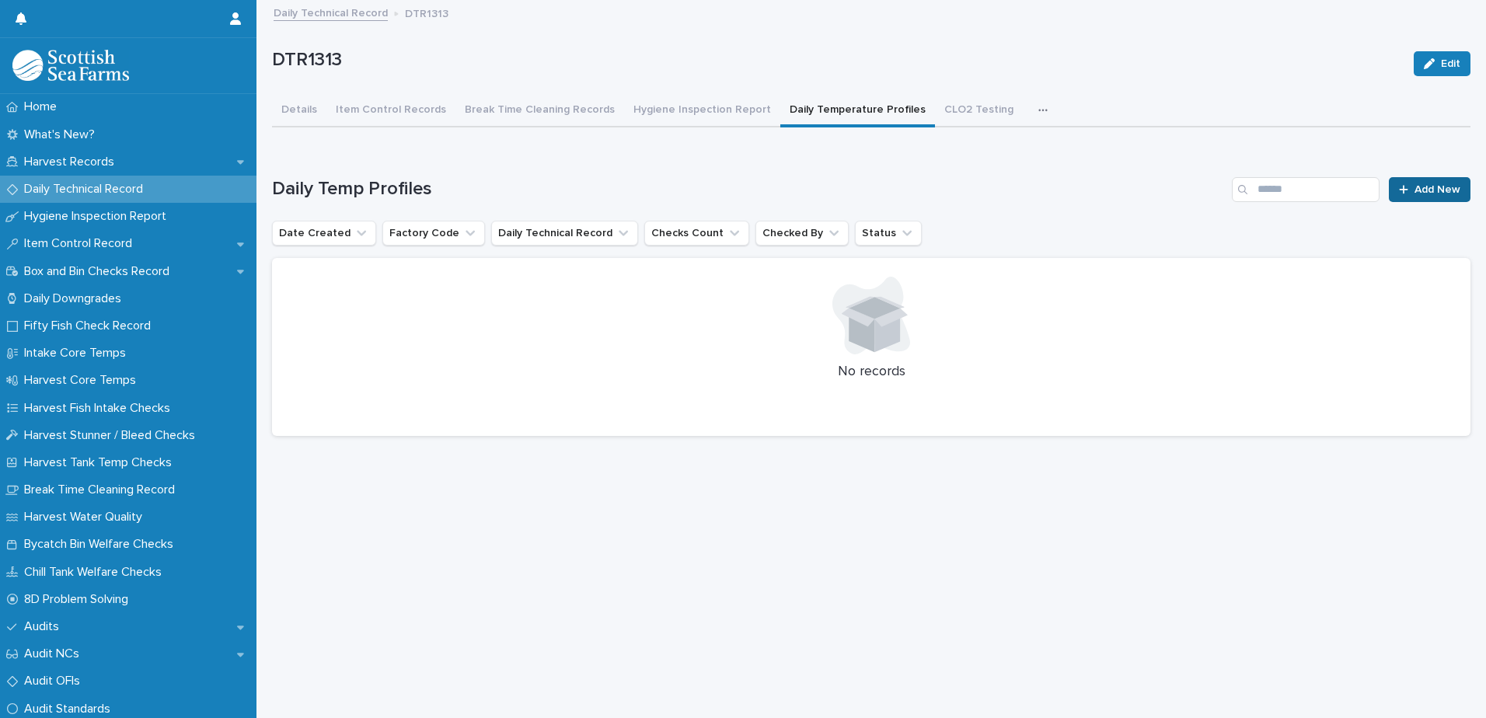
click at [1406, 197] on link "Add New" at bounding box center [1430, 189] width 82 height 25
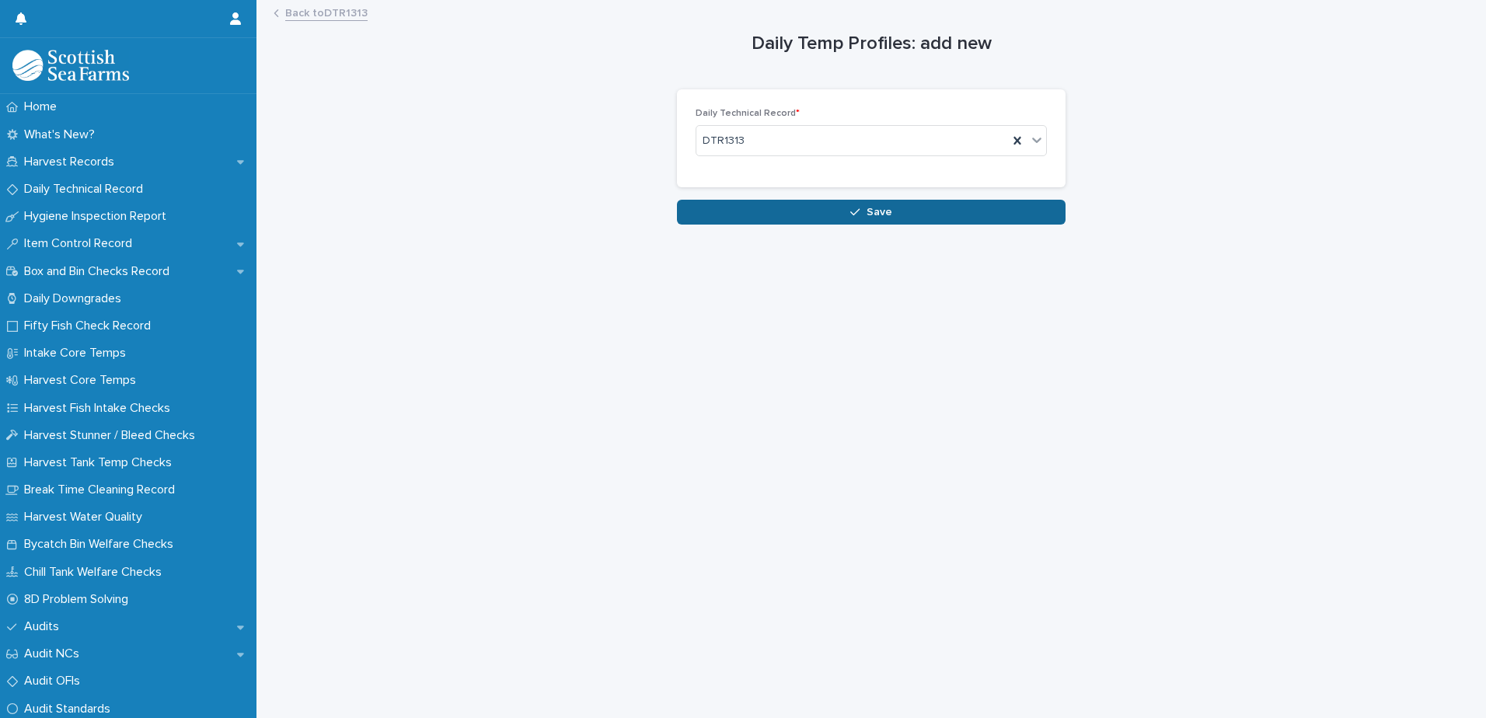
click at [797, 221] on button "Save" at bounding box center [871, 212] width 389 height 25
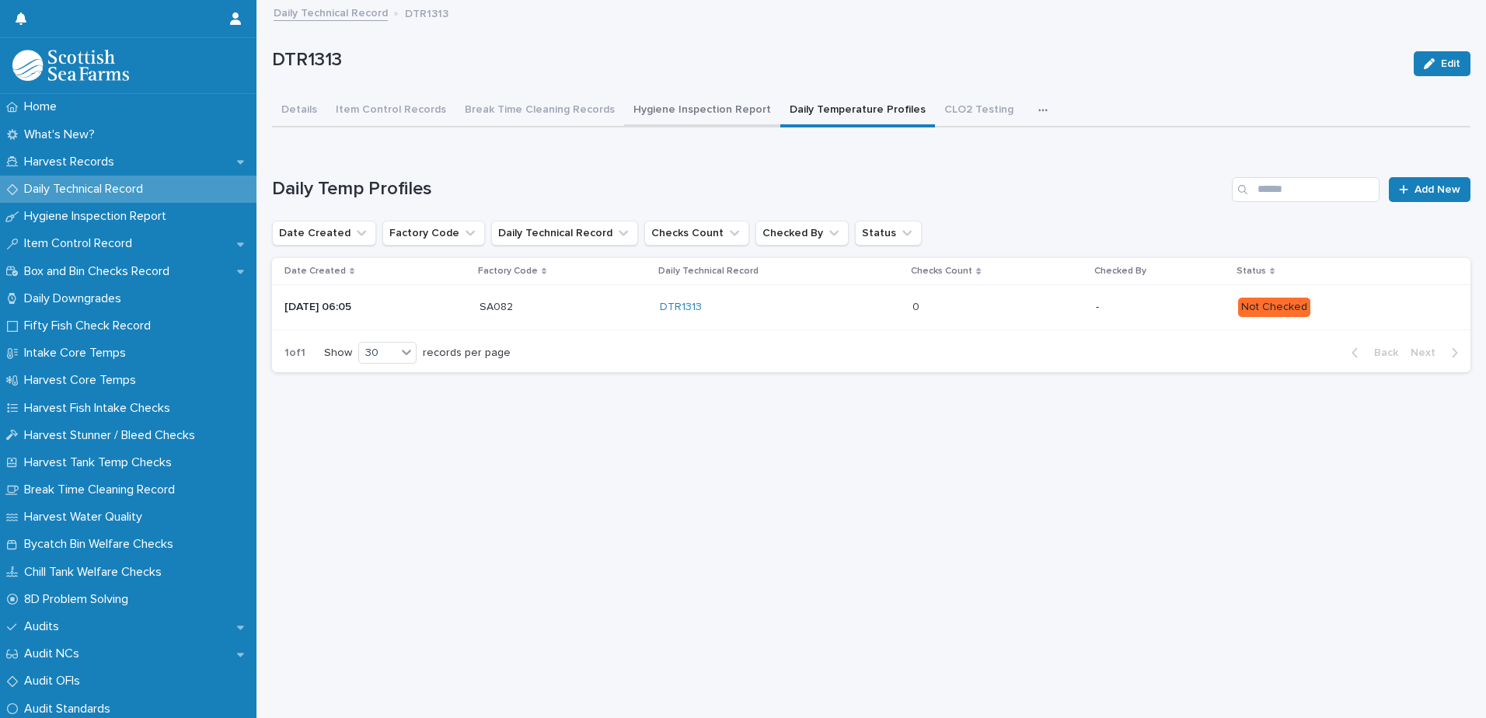
click at [641, 112] on button "Hygiene Inspection Report" at bounding box center [702, 111] width 156 height 33
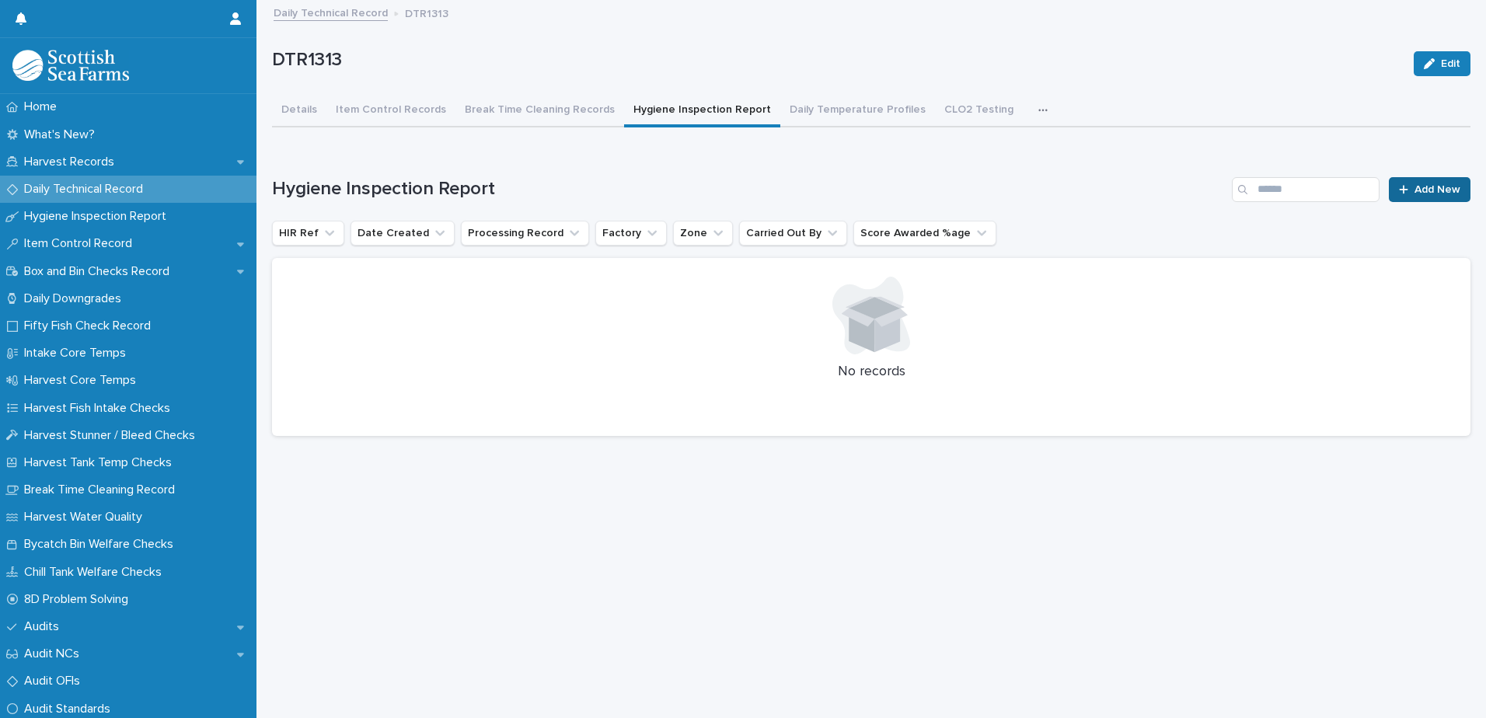
click at [1399, 188] on icon at bounding box center [1403, 189] width 9 height 11
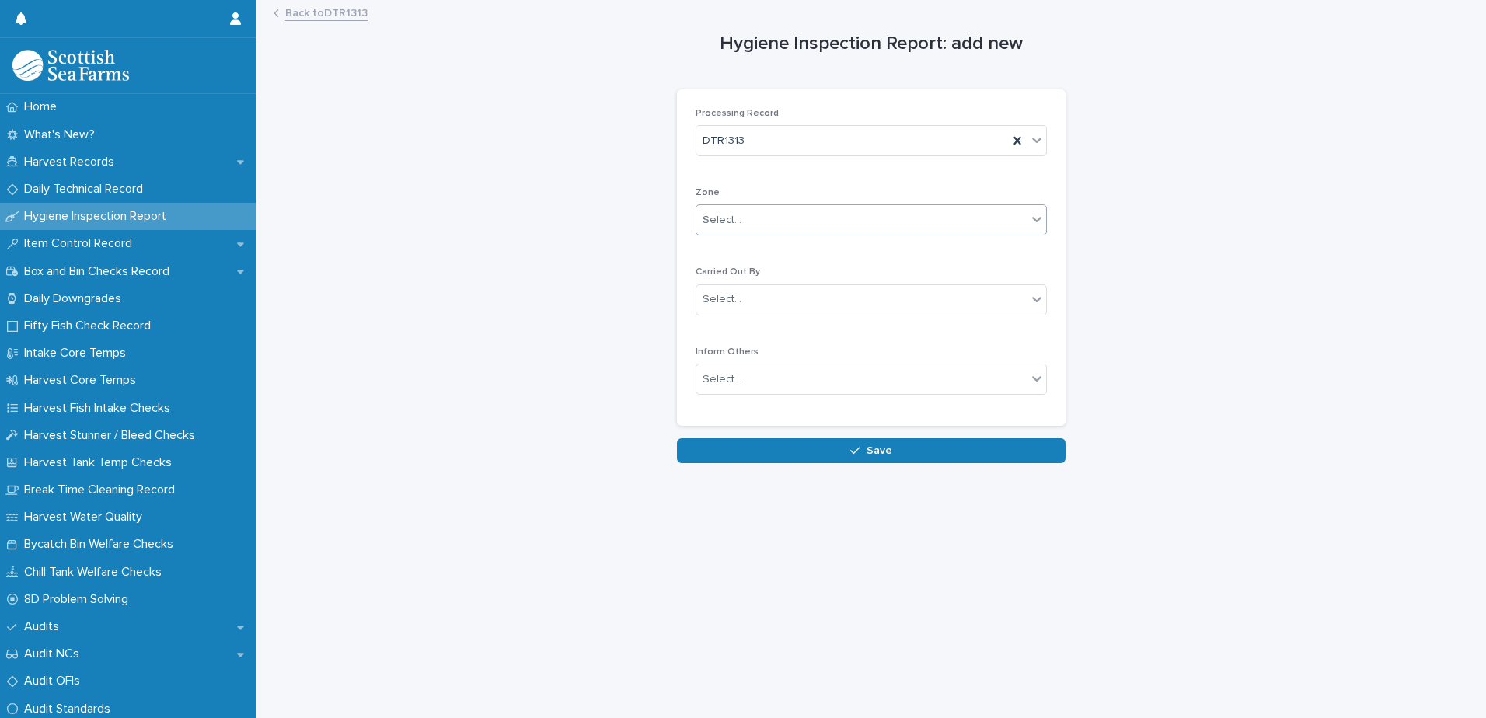
click at [713, 219] on div "Select..." at bounding box center [722, 220] width 39 height 16
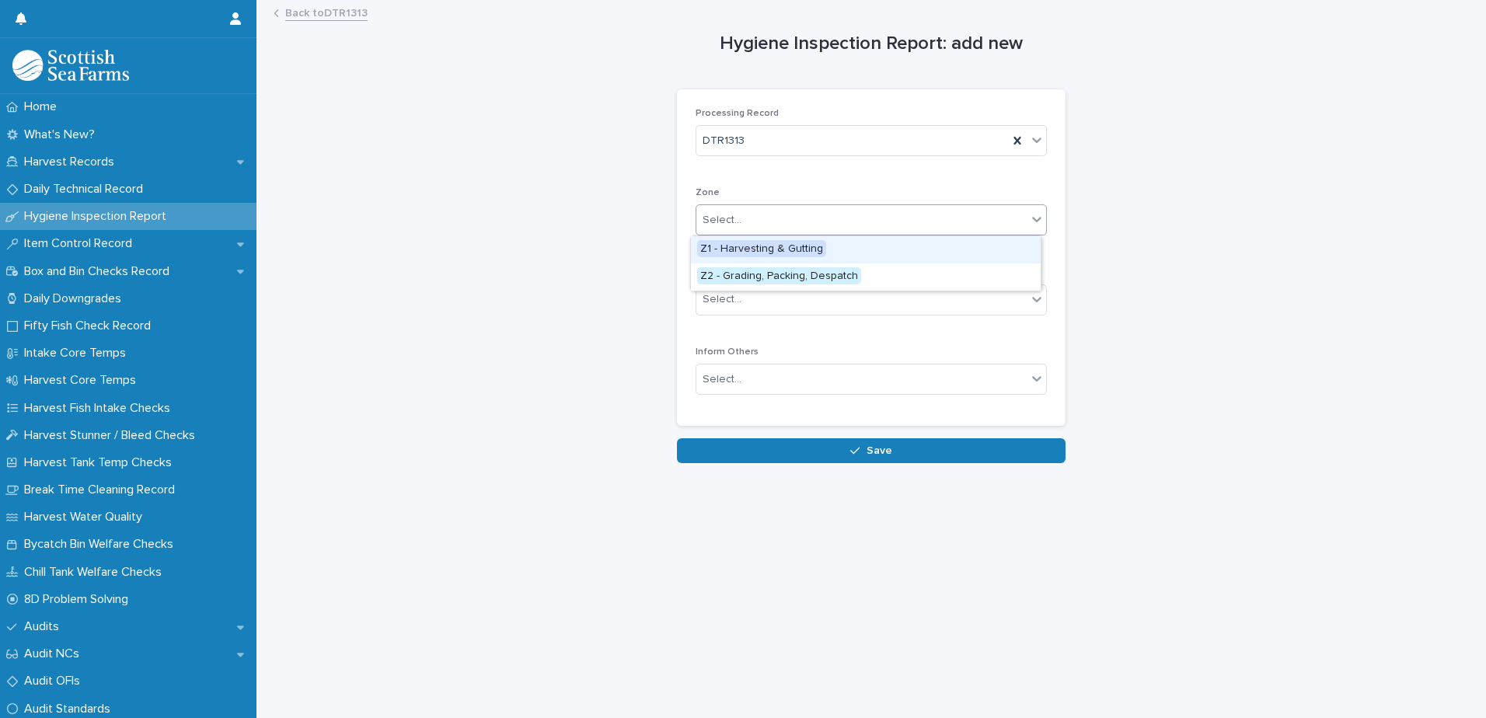
click at [757, 248] on span "Z1 - Harvesting & Gutting" at bounding box center [761, 248] width 129 height 17
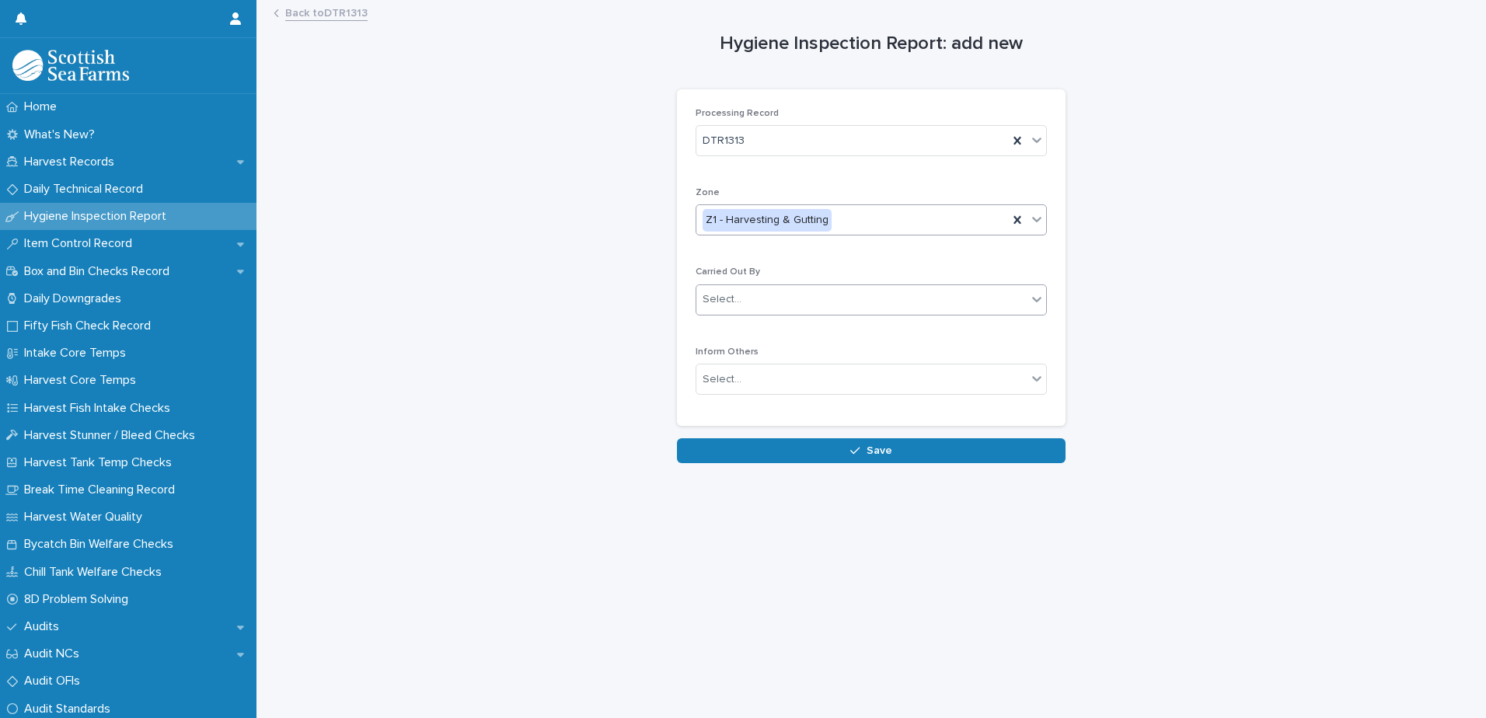
click at [732, 302] on div "Select..." at bounding box center [722, 299] width 39 height 16
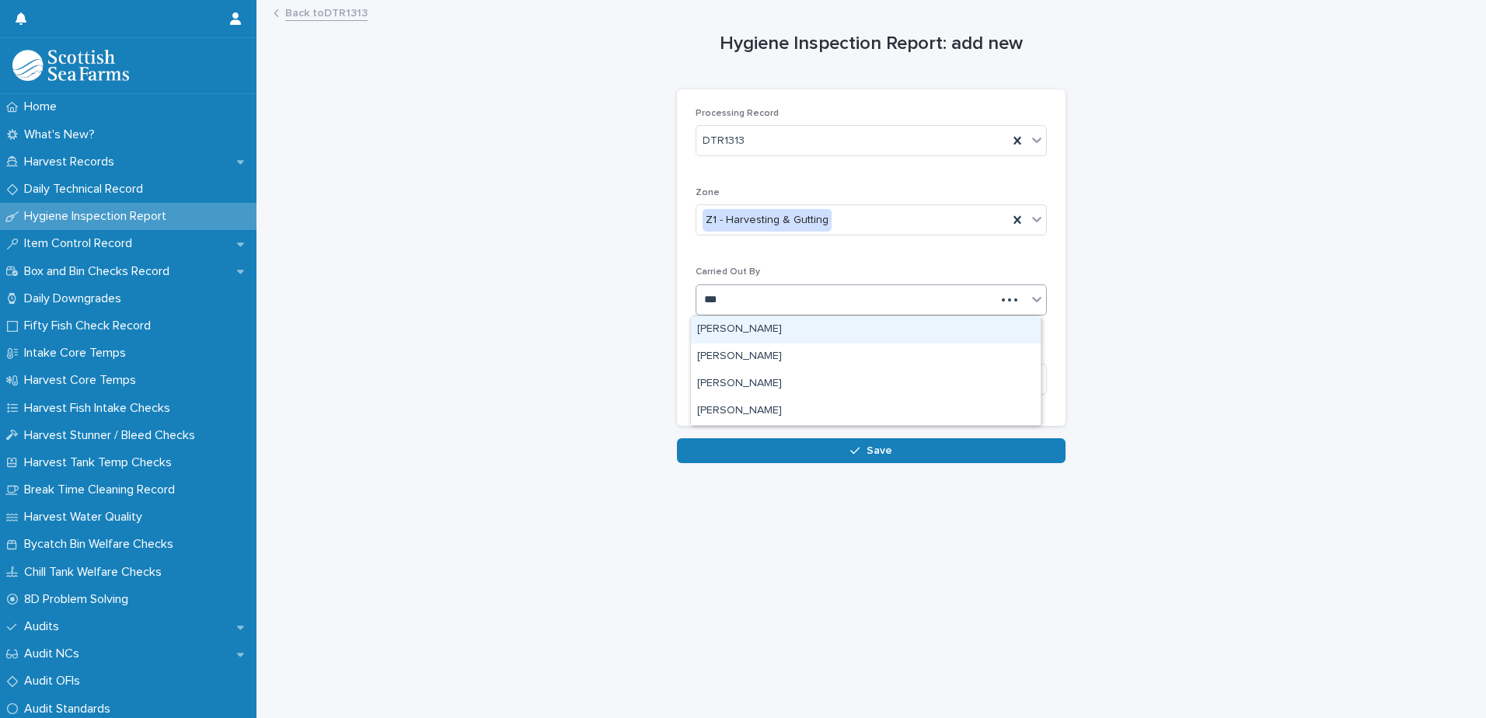
type input "****"
click at [730, 333] on div "[PERSON_NAME]" at bounding box center [866, 329] width 350 height 27
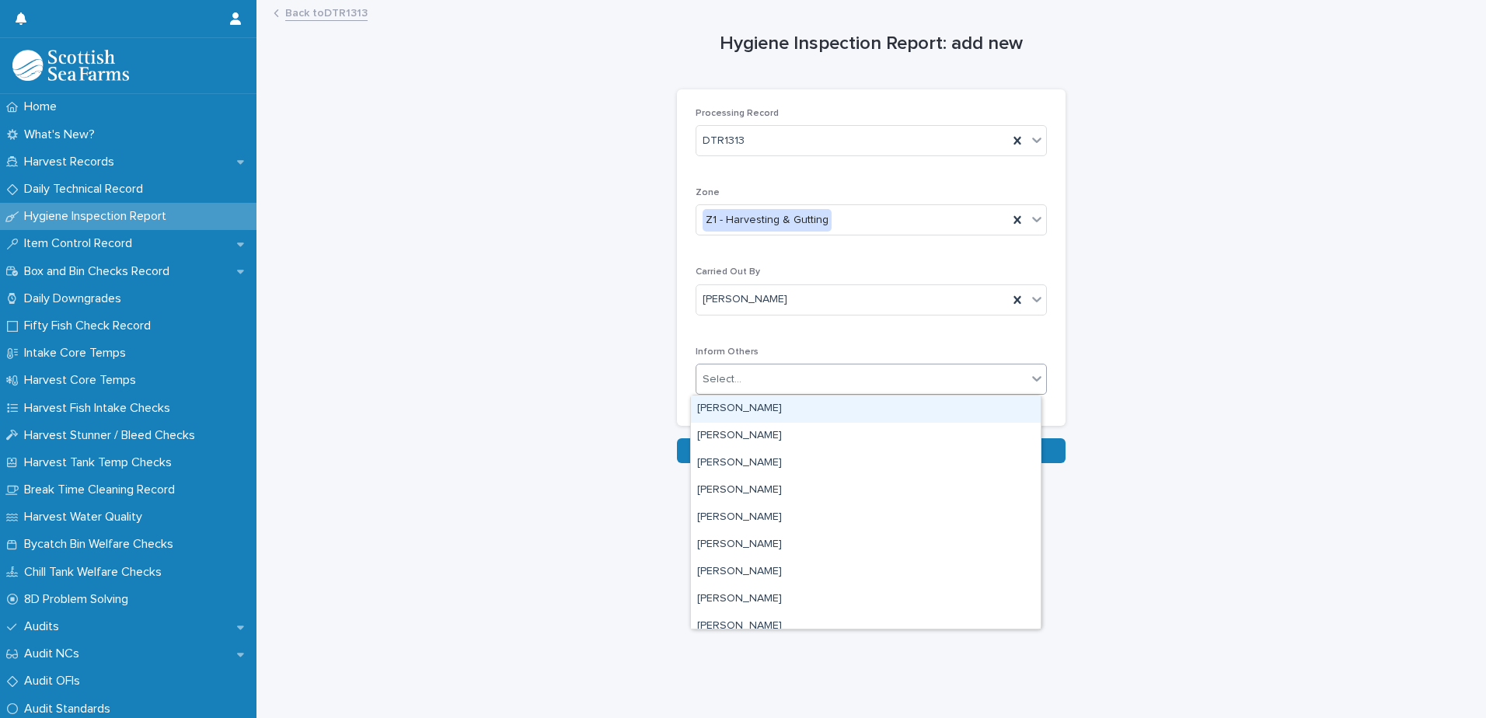
click at [717, 381] on div "Select..." at bounding box center [722, 380] width 39 height 16
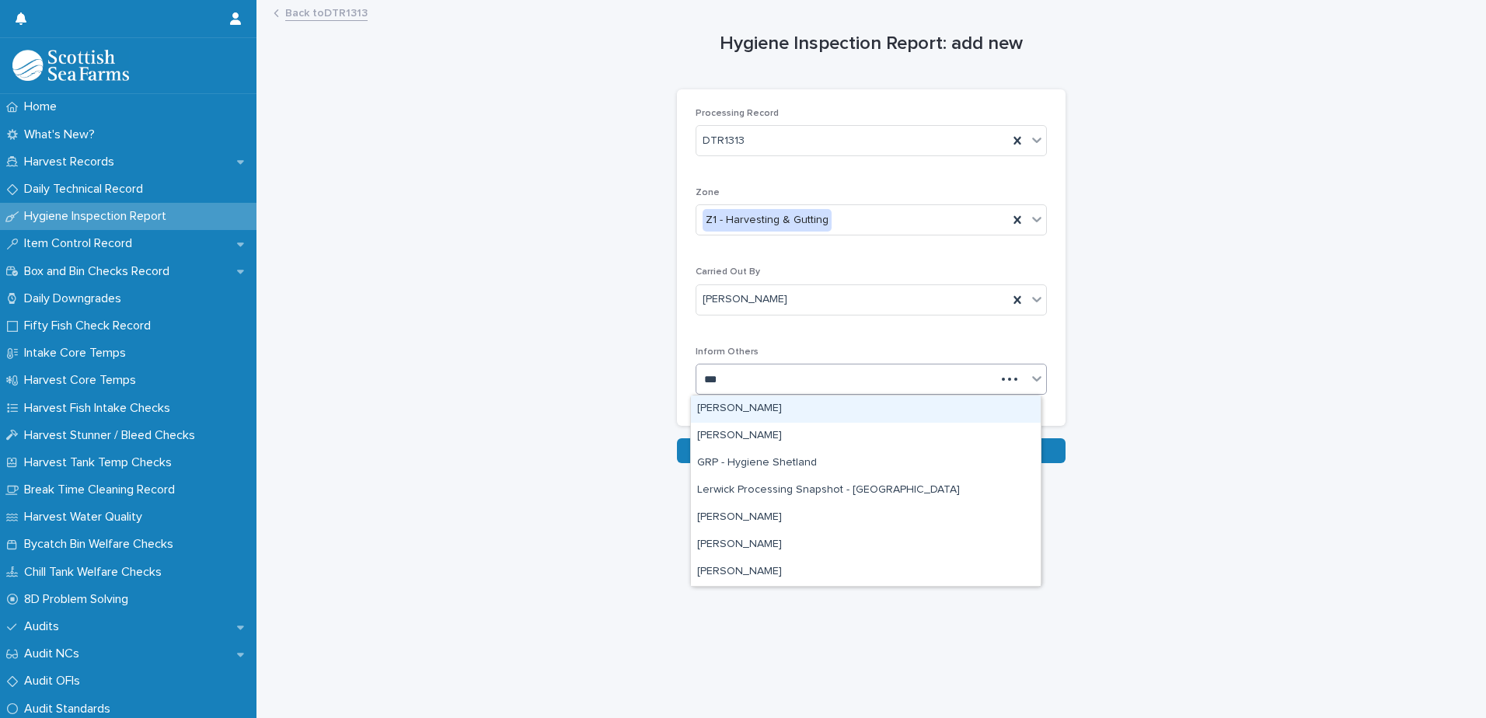
type input "****"
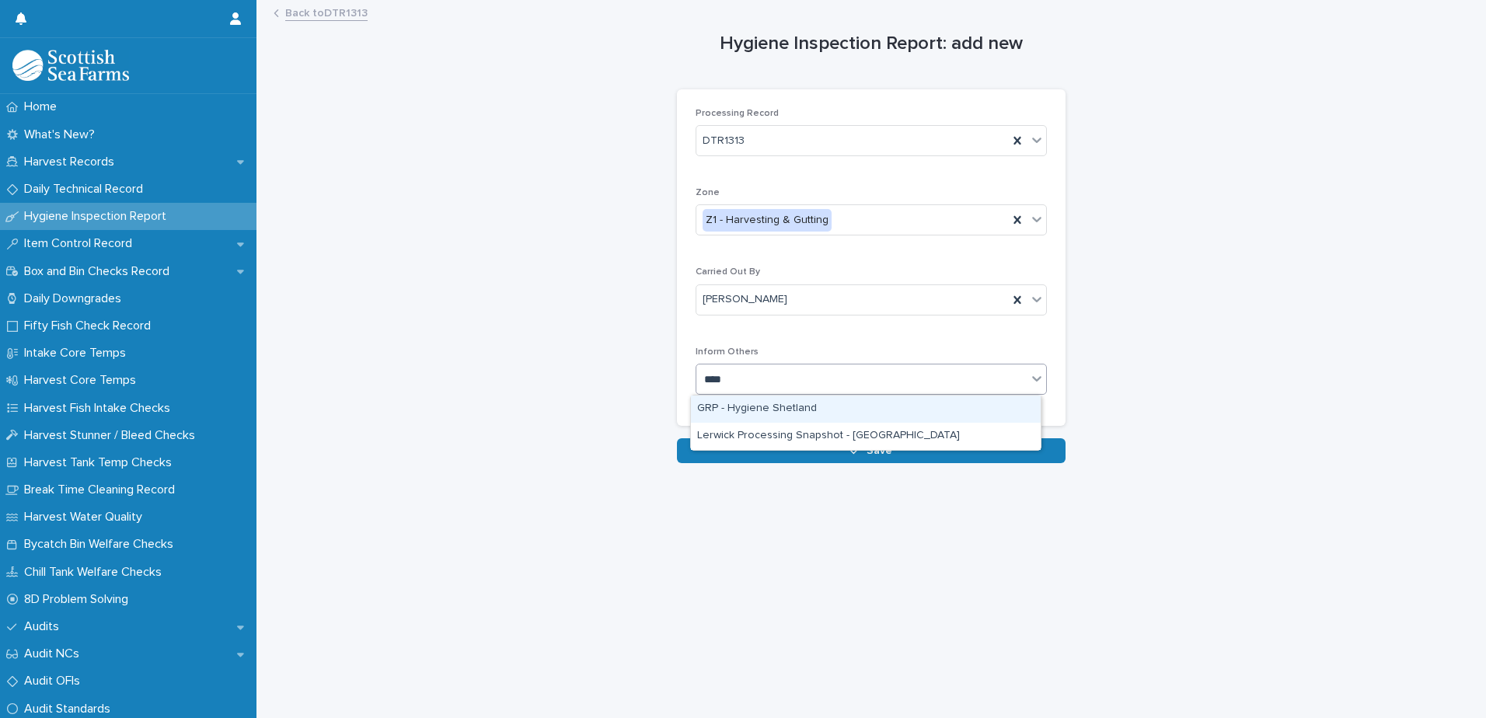
click at [763, 410] on div "GRP - Hygiene Shetland" at bounding box center [866, 409] width 350 height 27
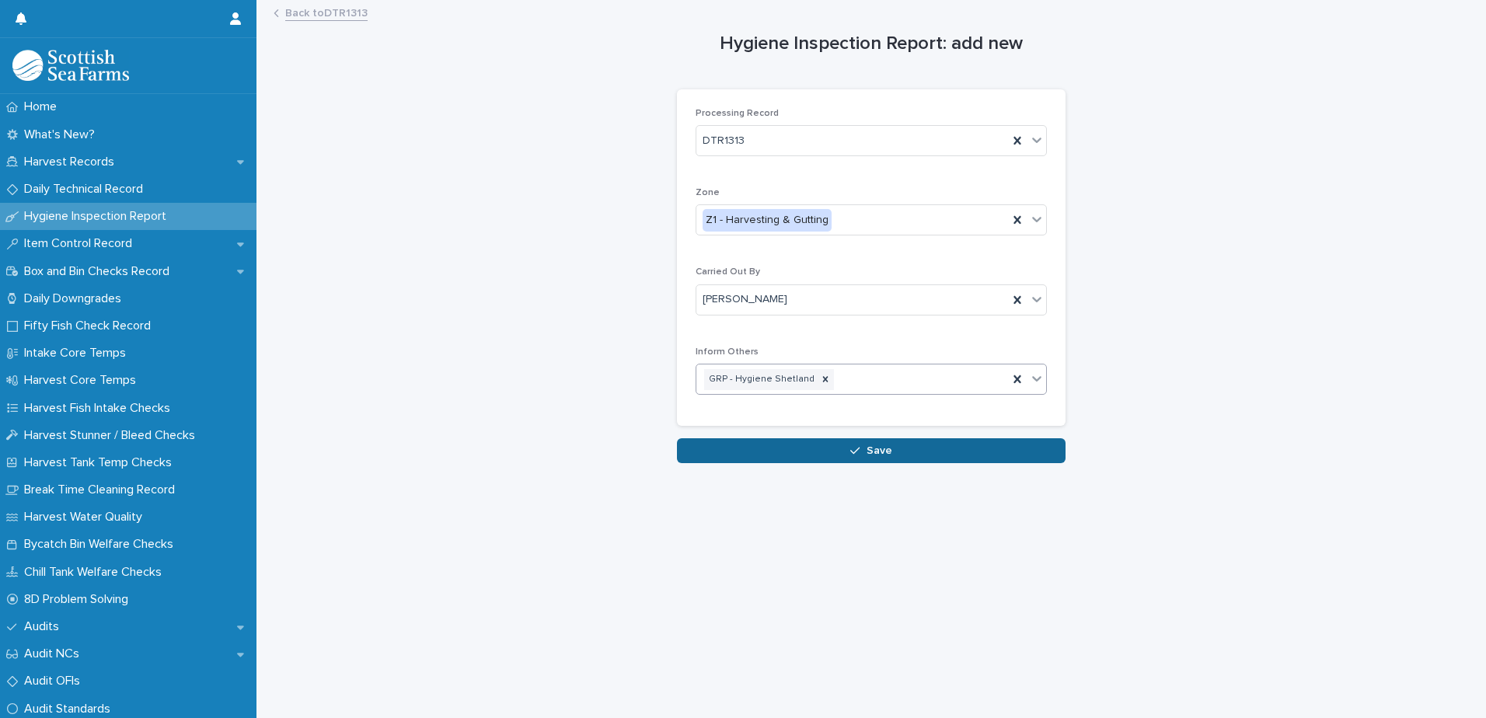
click at [748, 454] on button "Save" at bounding box center [871, 450] width 389 height 25
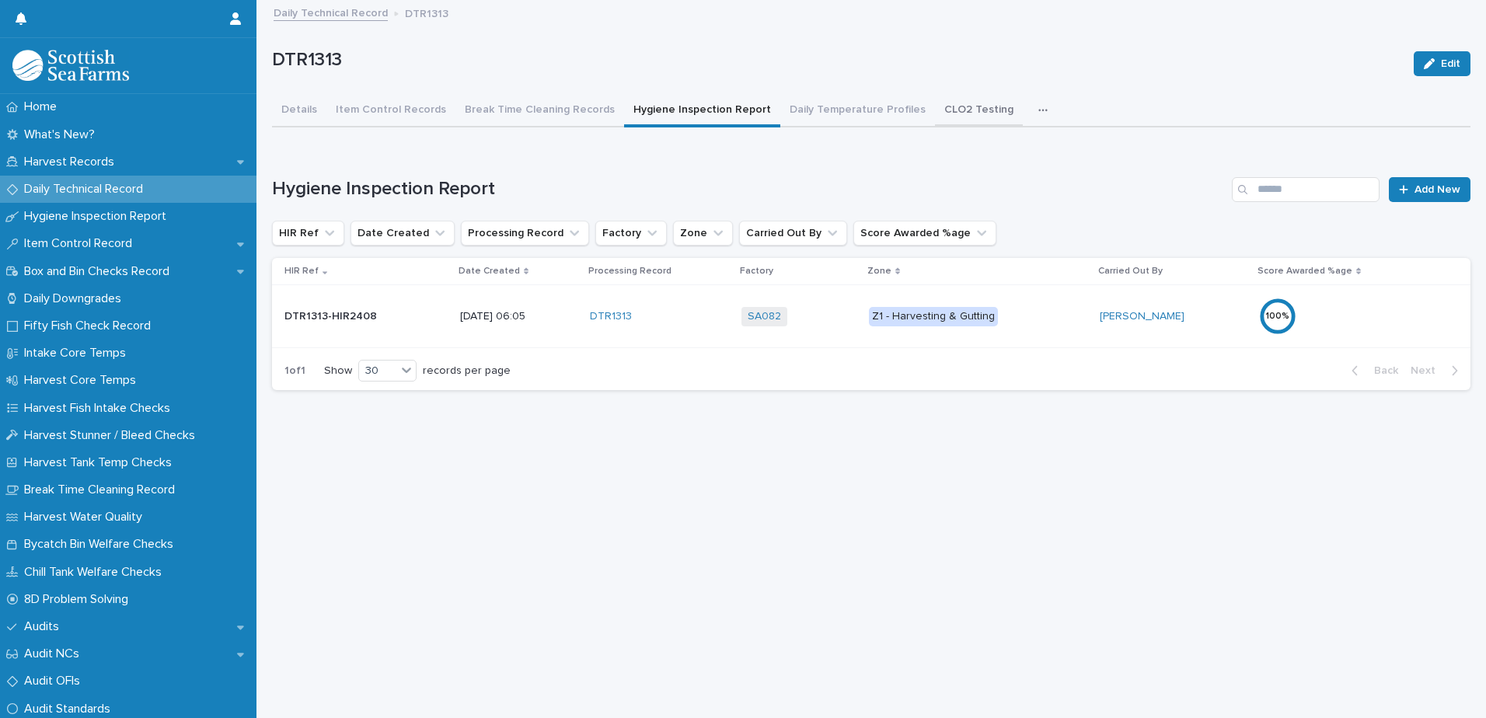
click at [947, 110] on button "CLO2 Testing" at bounding box center [979, 111] width 88 height 33
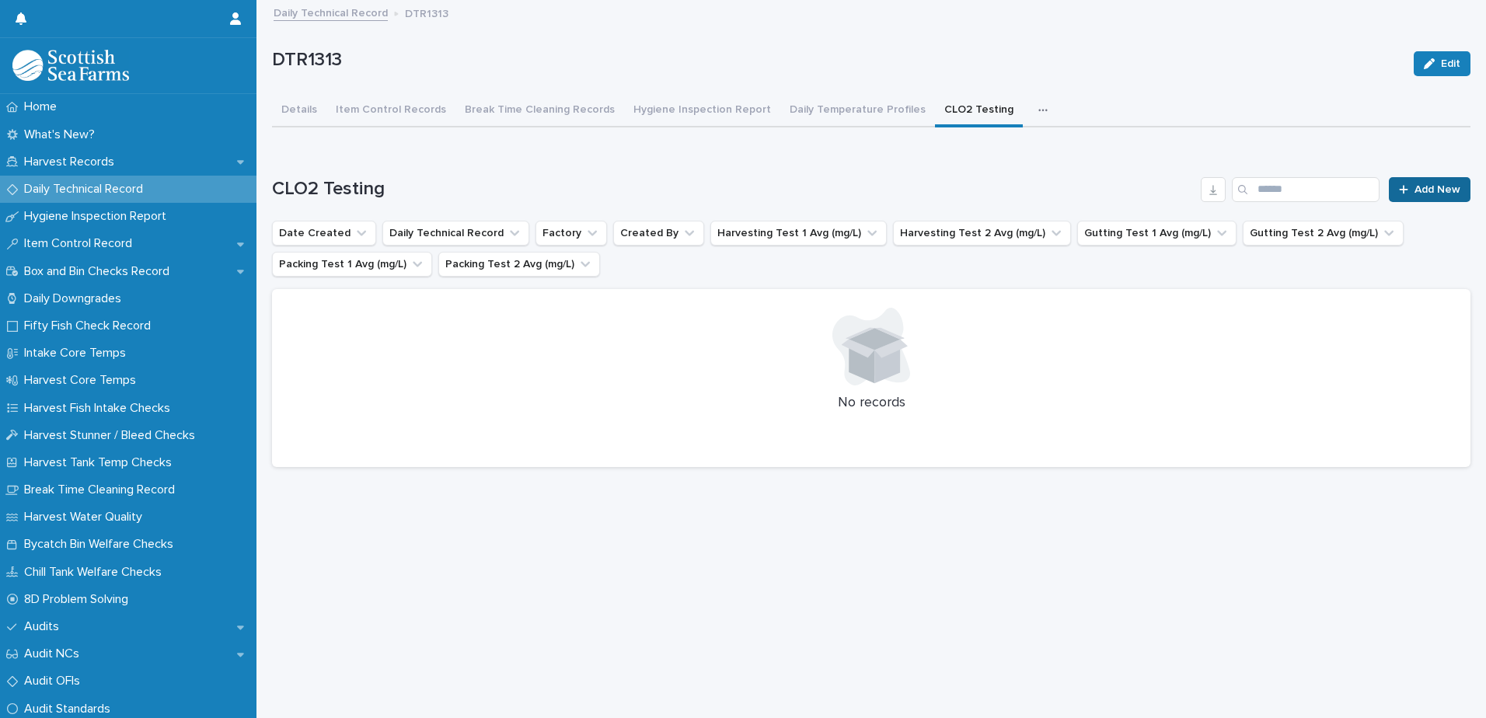
click at [1403, 189] on div at bounding box center [1407, 189] width 16 height 11
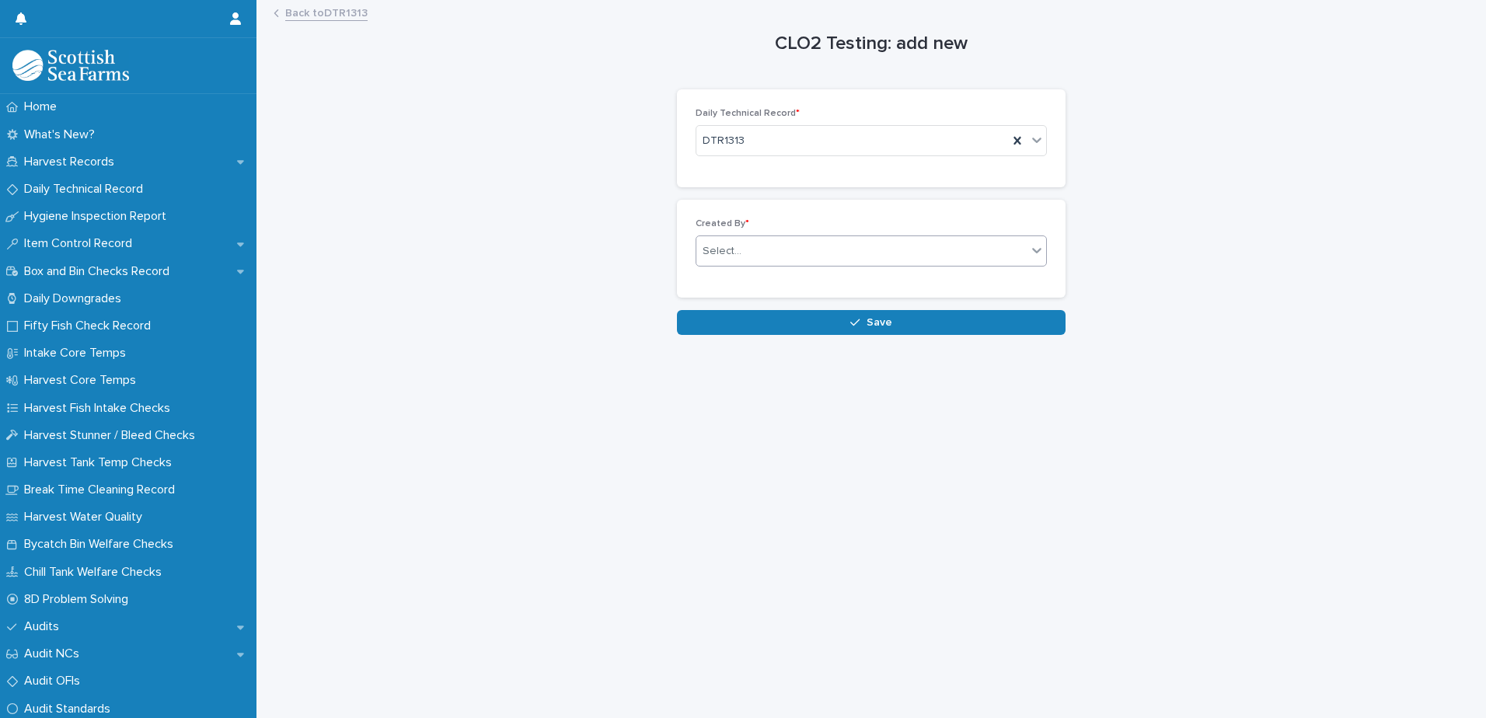
click at [743, 252] on input "text" at bounding box center [744, 251] width 2 height 13
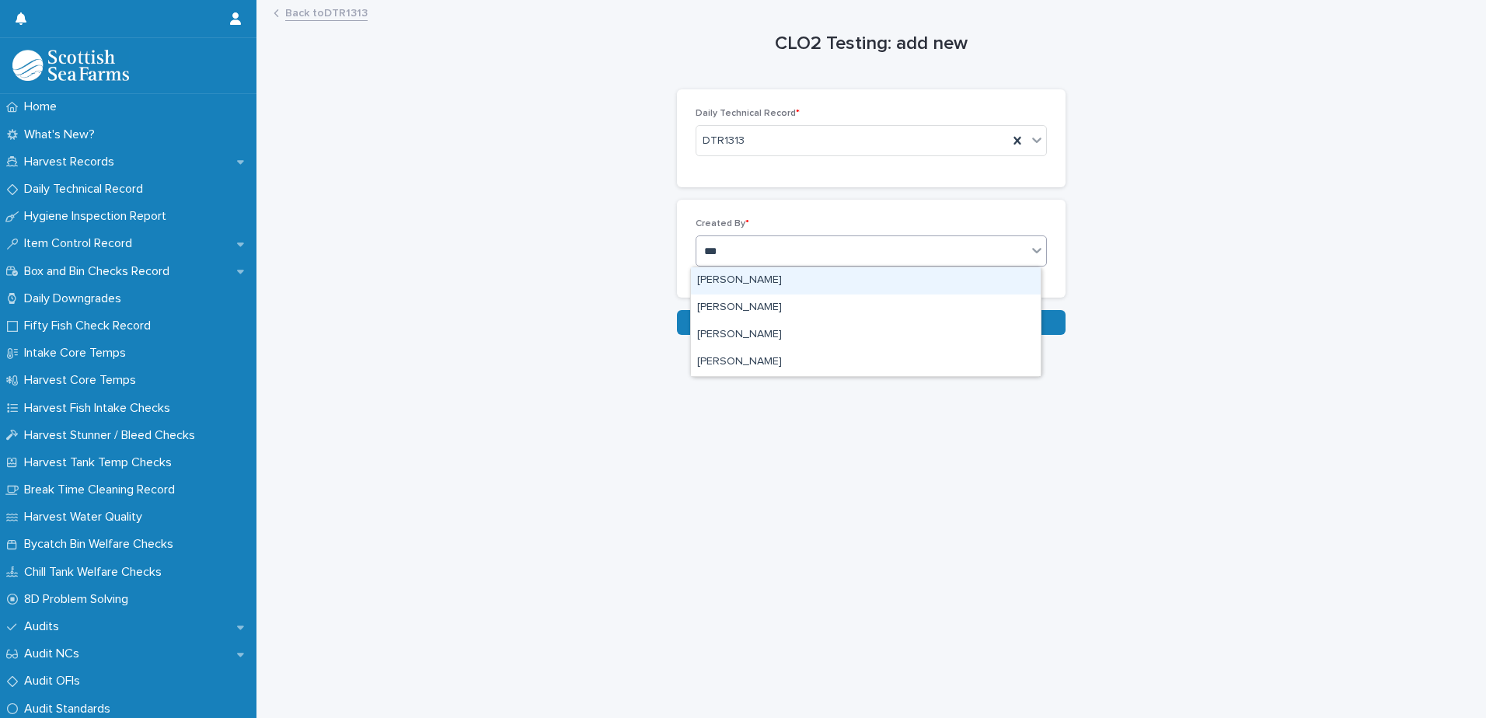
type input "****"
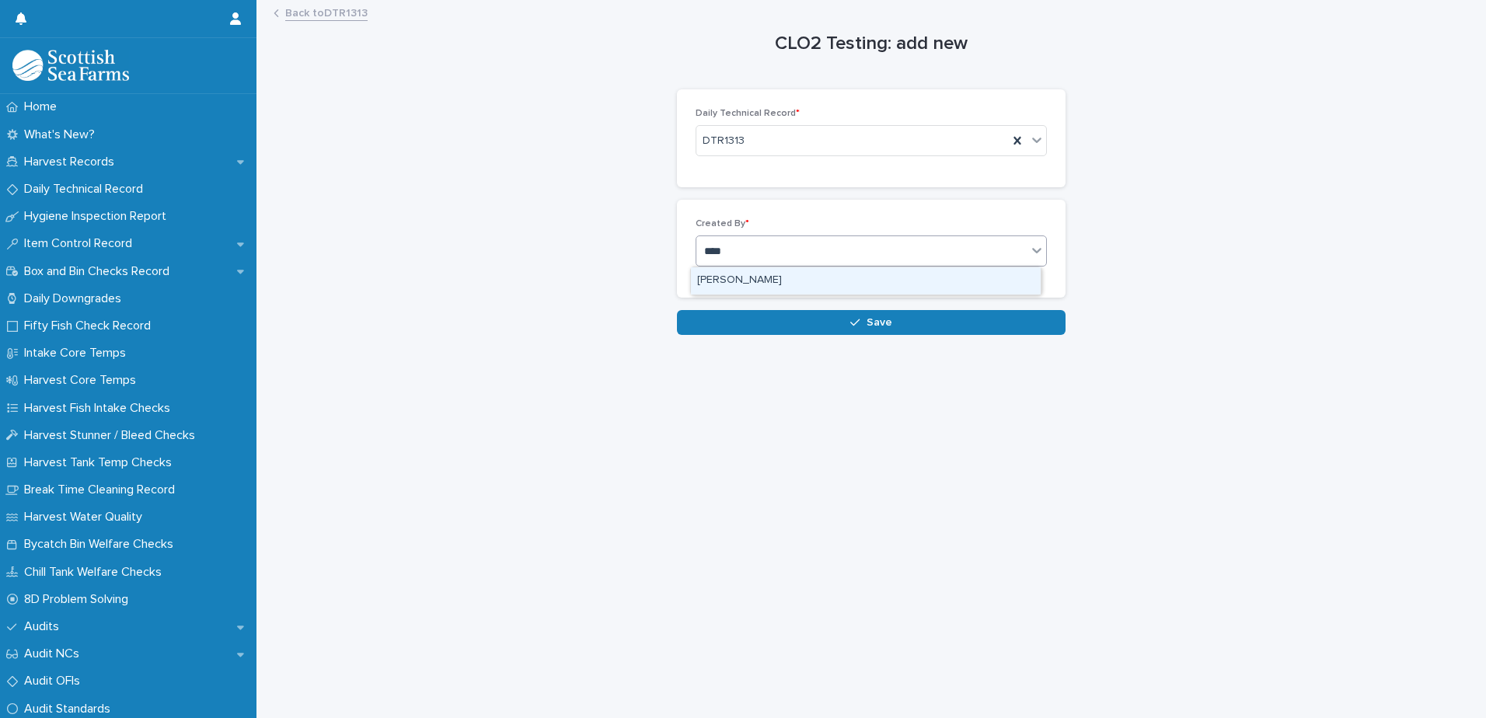
click at [727, 284] on div "[PERSON_NAME]" at bounding box center [866, 280] width 350 height 27
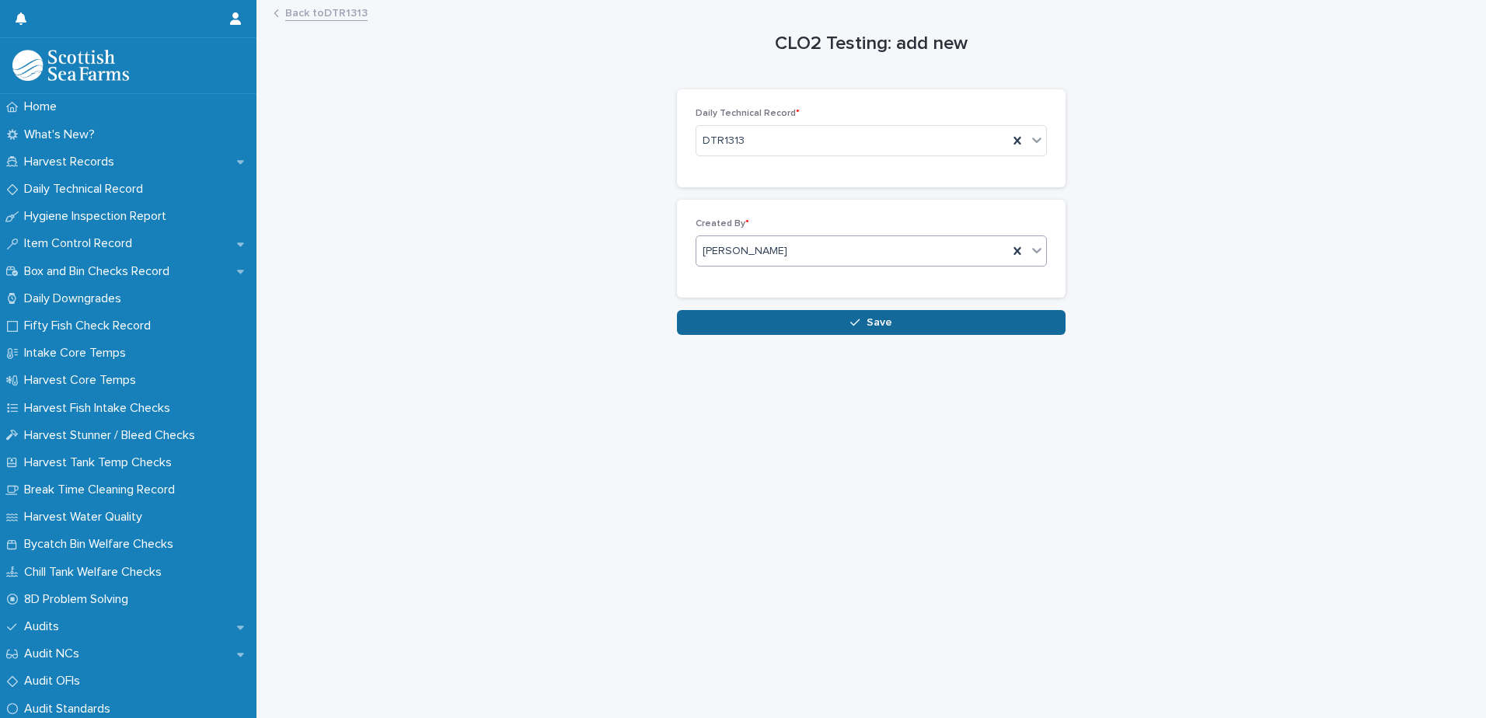
click at [724, 322] on button "Save" at bounding box center [871, 322] width 389 height 25
